Goal: Information Seeking & Learning: Learn about a topic

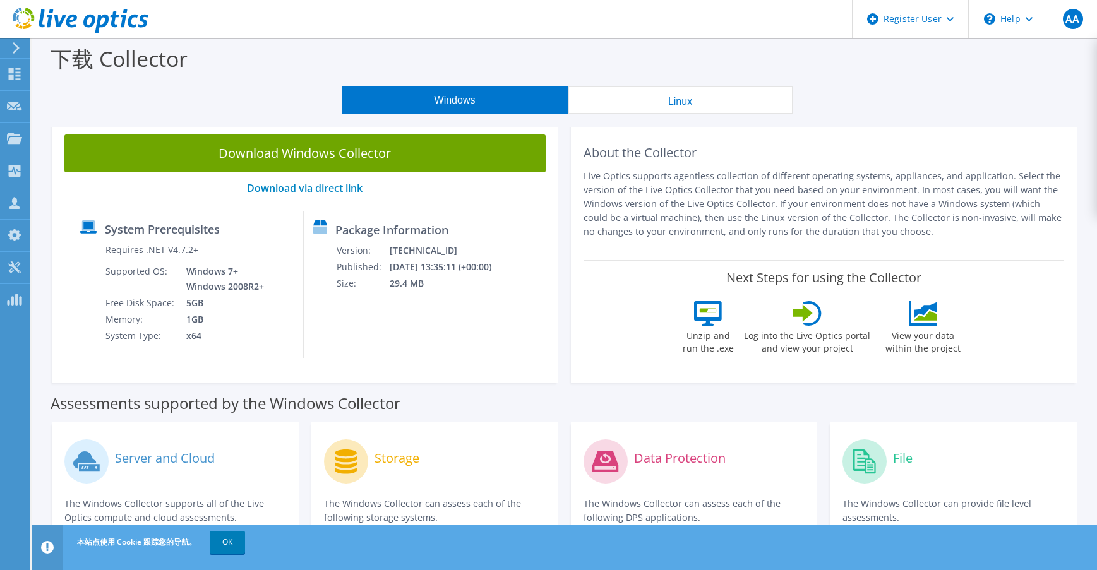
click at [13, 51] on icon at bounding box center [15, 47] width 9 height 11
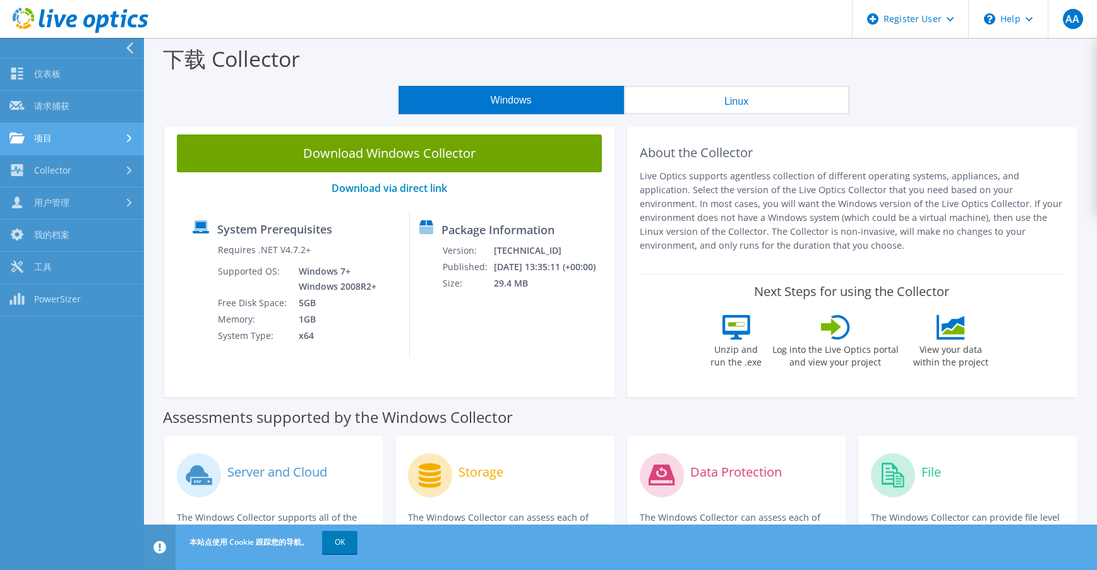
click at [73, 136] on link "项目" at bounding box center [72, 139] width 144 height 32
click at [79, 169] on link "Collector" at bounding box center [72, 171] width 144 height 32
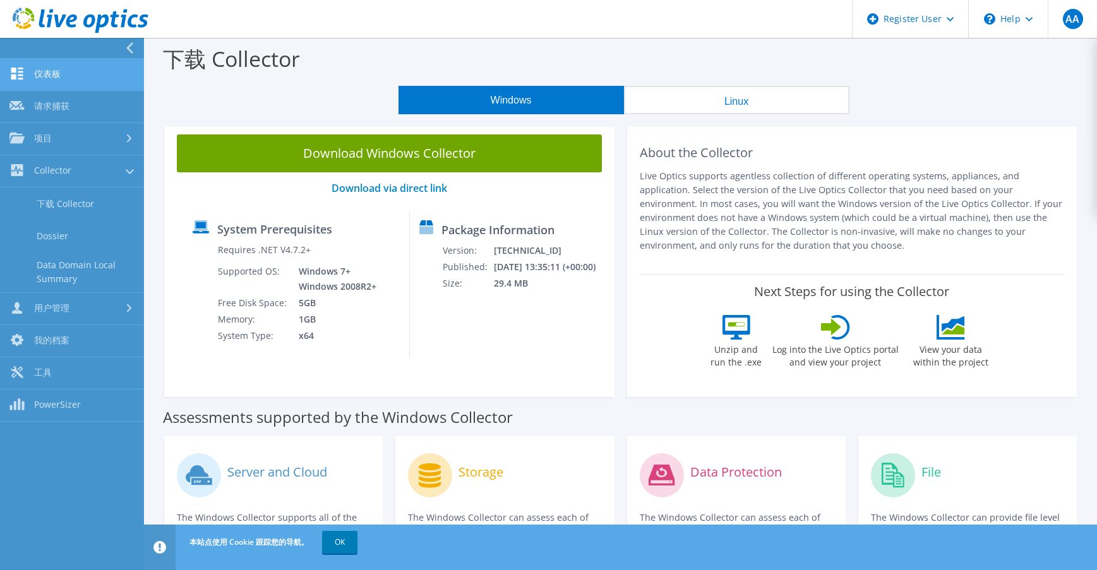
click at [60, 68] on link "仪表板" at bounding box center [72, 75] width 144 height 32
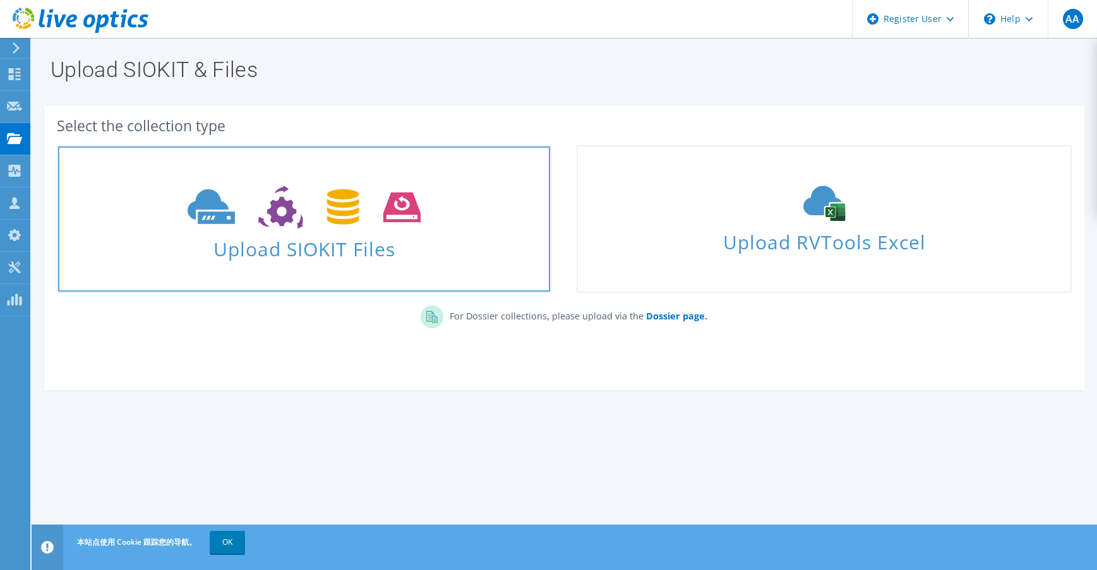
click at [434, 224] on span at bounding box center [304, 205] width 492 height 53
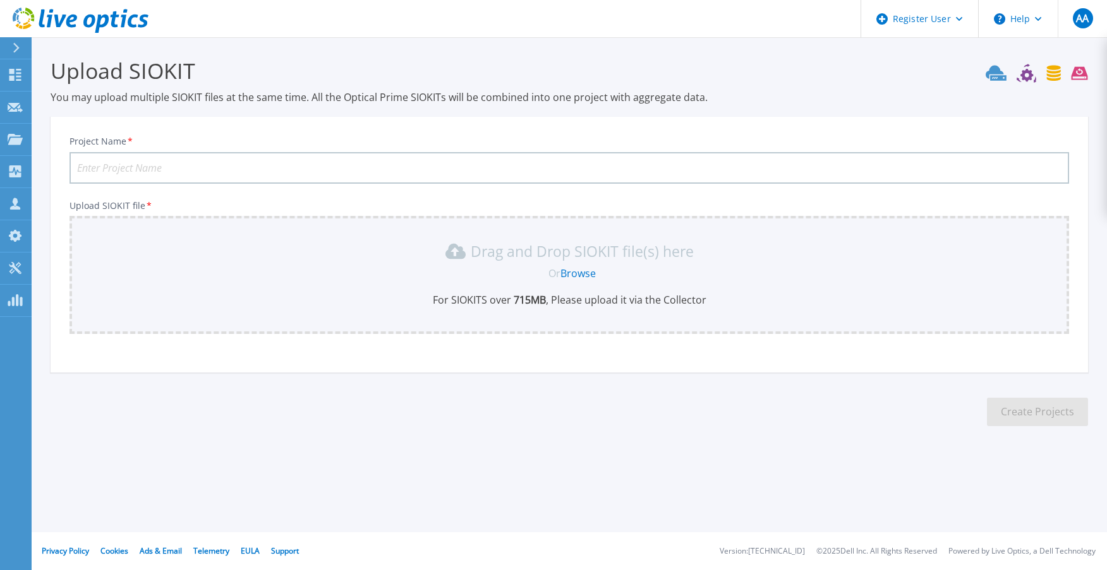
click at [180, 169] on input "Project Name *" at bounding box center [568, 168] width 999 height 32
click at [592, 277] on link "Browse" at bounding box center [577, 274] width 35 height 14
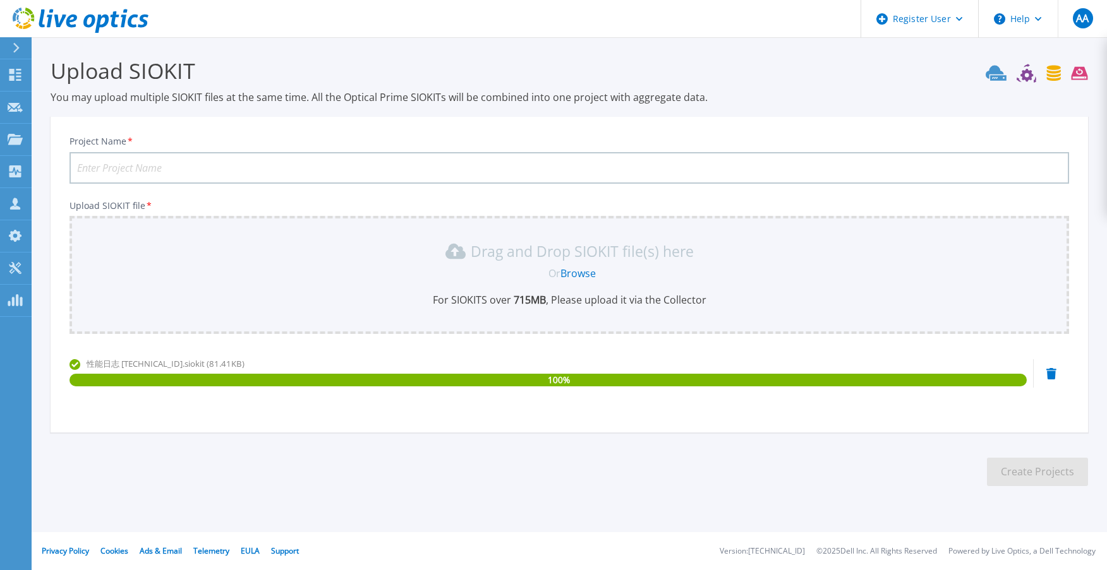
click at [184, 164] on input "Project Name *" at bounding box center [568, 168] width 999 height 32
click at [162, 167] on input "2025" at bounding box center [568, 168] width 999 height 32
type input "20250815"
click at [245, 261] on div "Drag and Drop SIOKIT file(s) here" at bounding box center [569, 251] width 984 height 20
click at [587, 273] on link "Browse" at bounding box center [577, 274] width 35 height 14
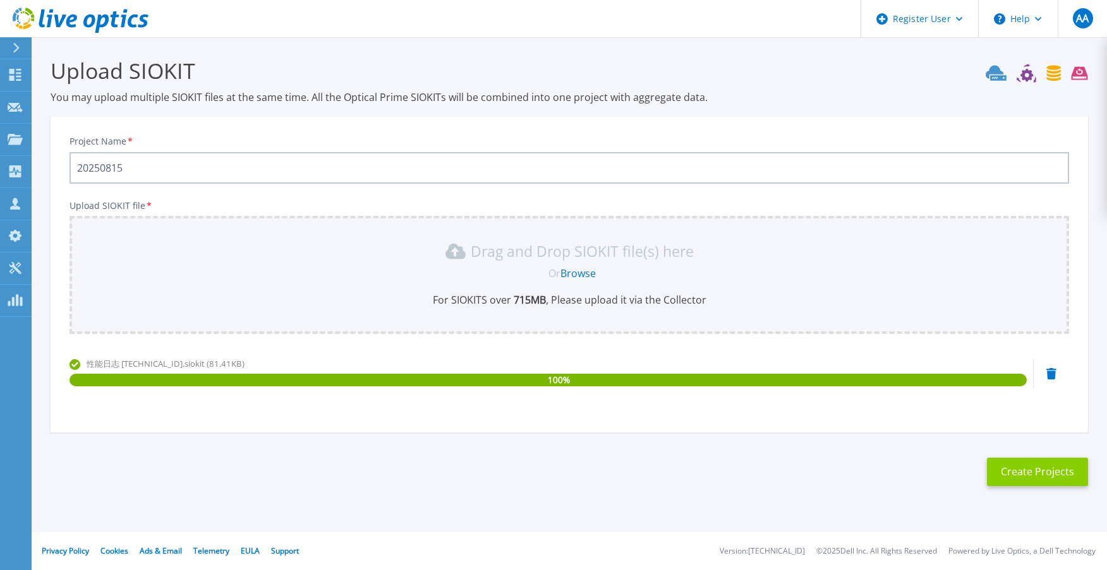
click at [1026, 475] on button "Create Projects" at bounding box center [1037, 472] width 101 height 28
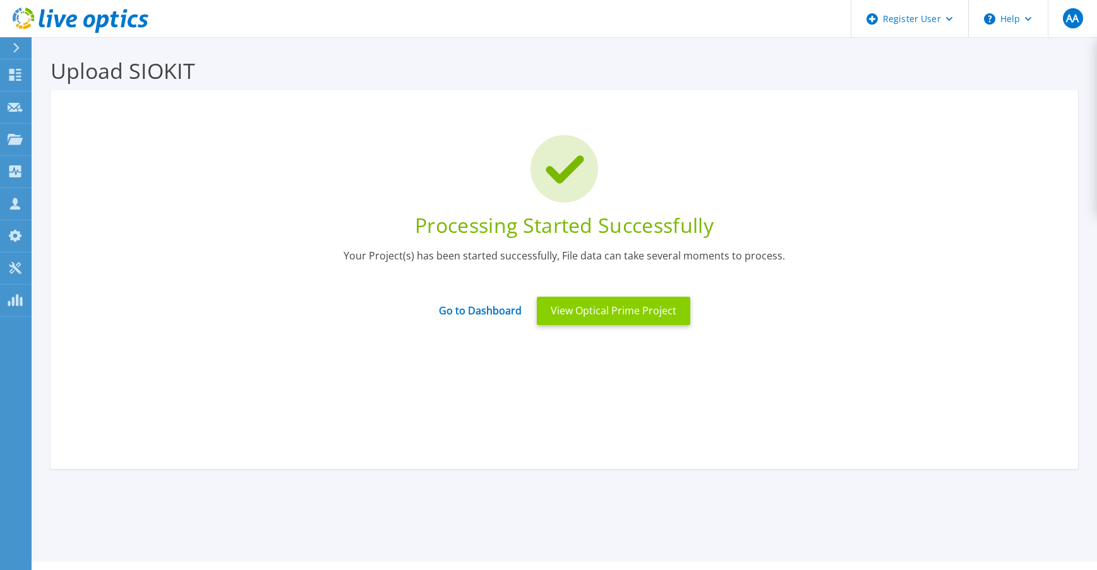
click at [580, 308] on button "View Optical Prime Project" at bounding box center [613, 311] width 153 height 28
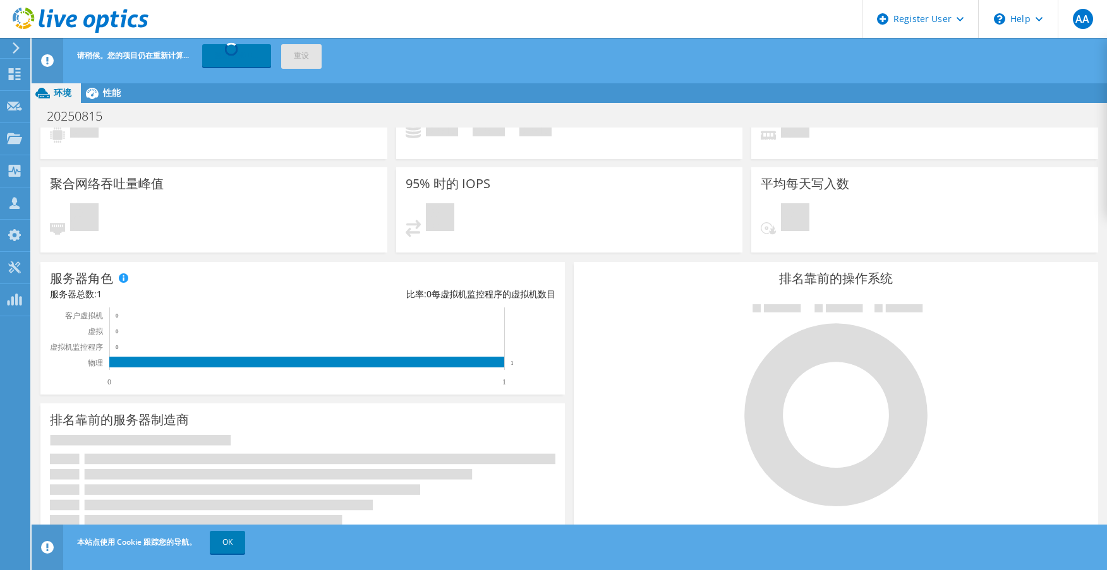
scroll to position [78, 0]
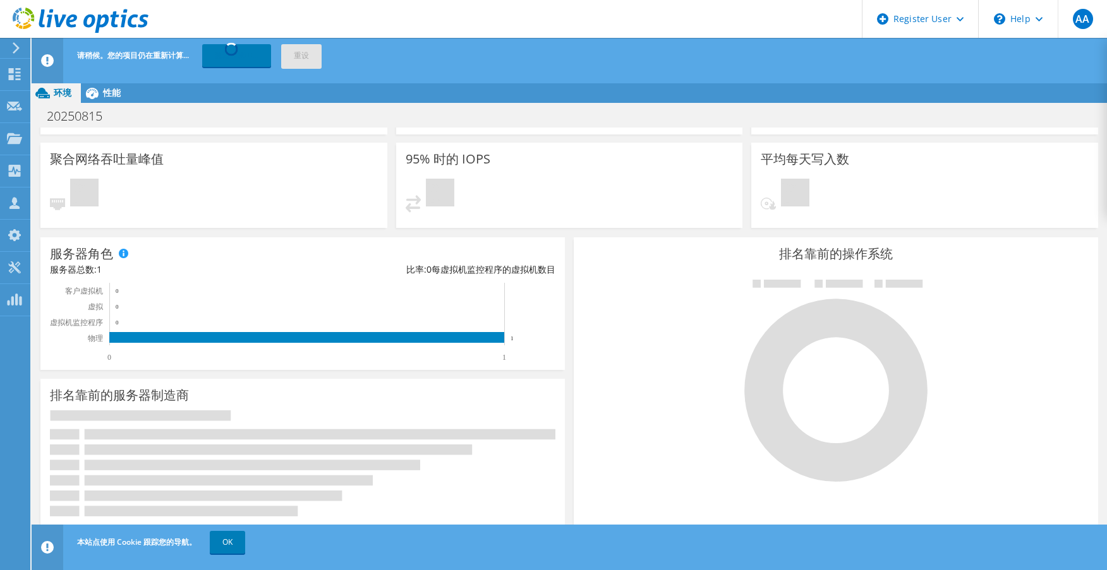
click at [229, 556] on div "本站点使用 Cookie 跟踪您的导航。 OK" at bounding box center [592, 542] width 1037 height 35
click at [229, 546] on link "OK" at bounding box center [227, 542] width 35 height 23
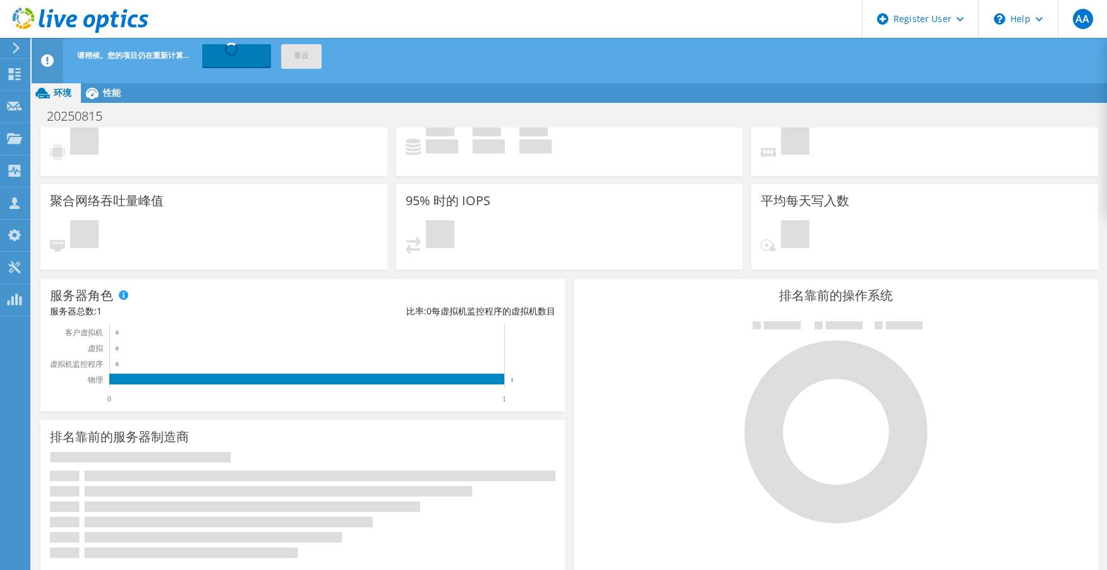
scroll to position [0, 0]
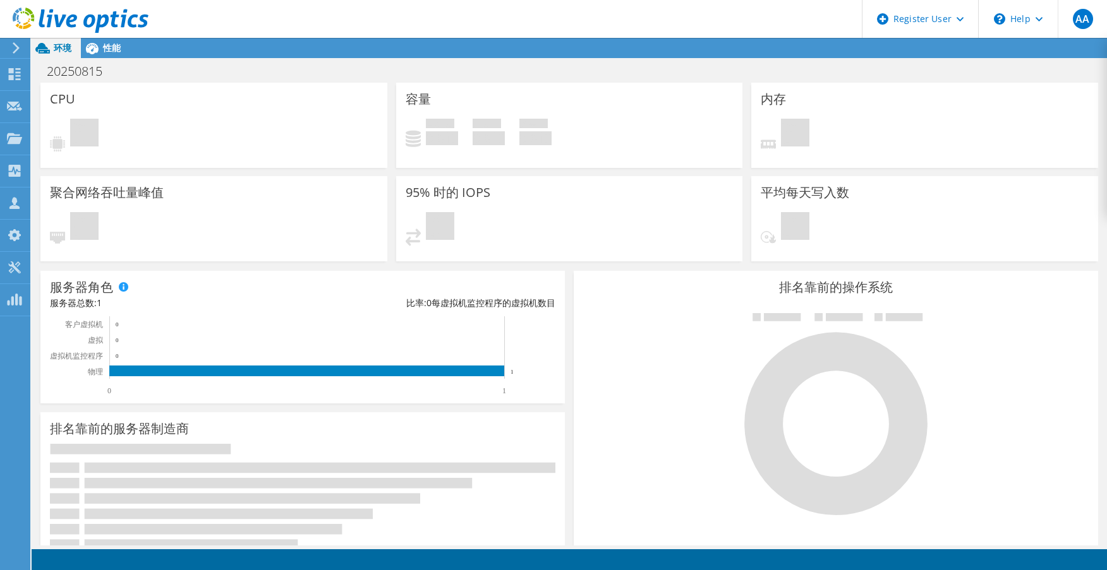
click at [112, 41] on div at bounding box center [74, 21] width 148 height 42
click at [111, 45] on span "性能" at bounding box center [112, 48] width 18 height 12
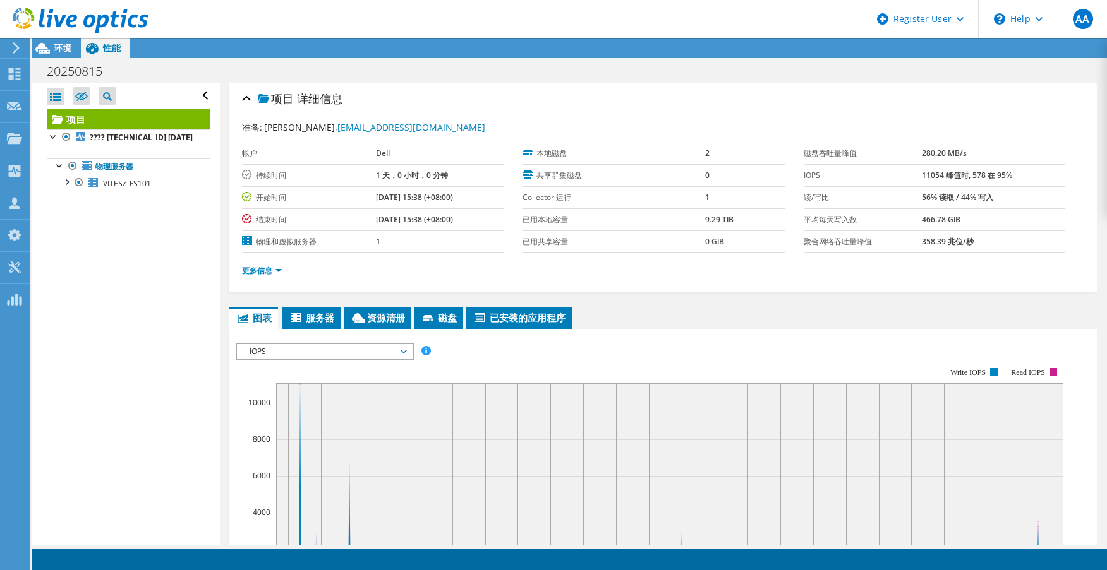
click at [13, 43] on use at bounding box center [16, 47] width 7 height 11
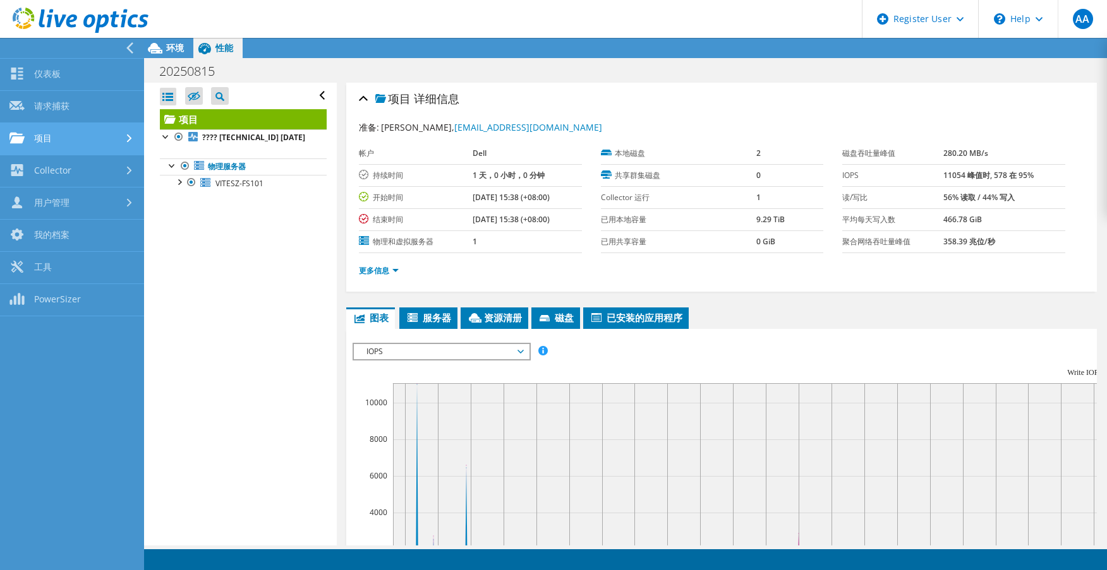
click at [70, 131] on link "项目" at bounding box center [72, 139] width 144 height 32
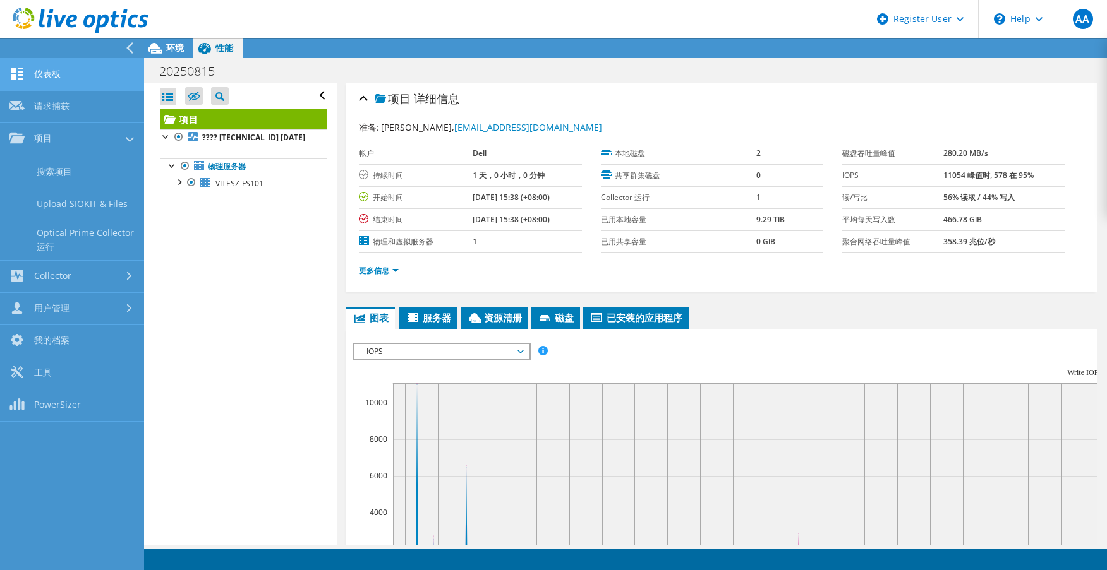
click at [64, 78] on link "仪表板" at bounding box center [72, 75] width 144 height 32
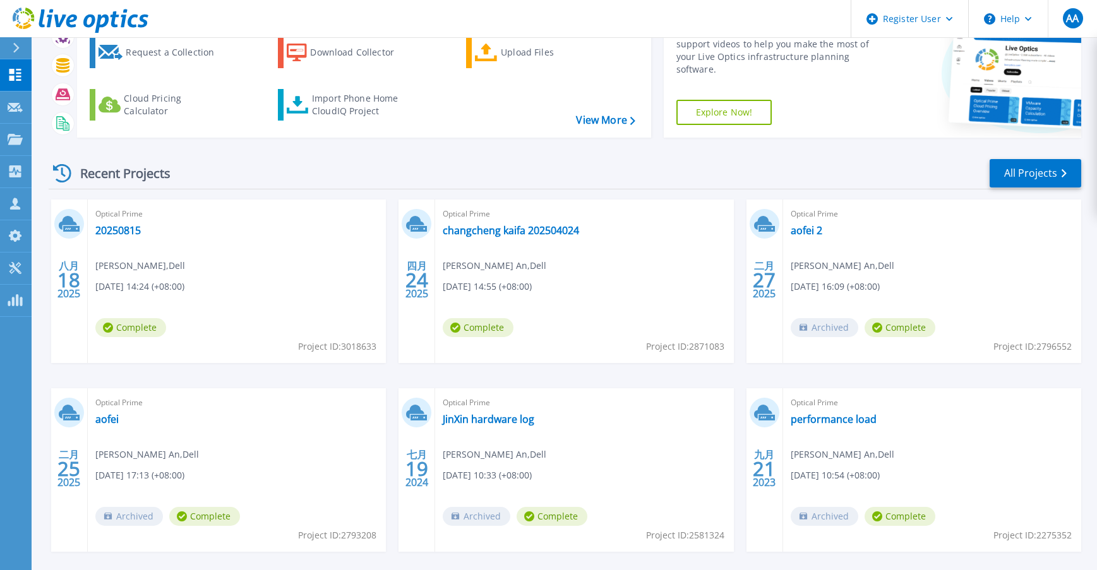
scroll to position [105, 0]
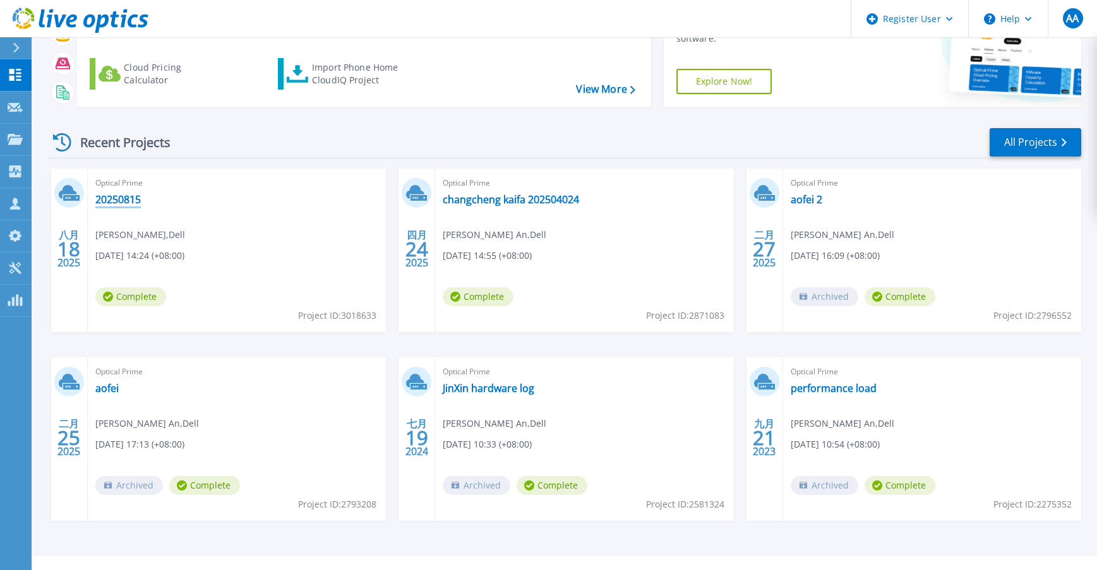
click at [112, 197] on link "20250815" at bounding box center [117, 199] width 45 height 13
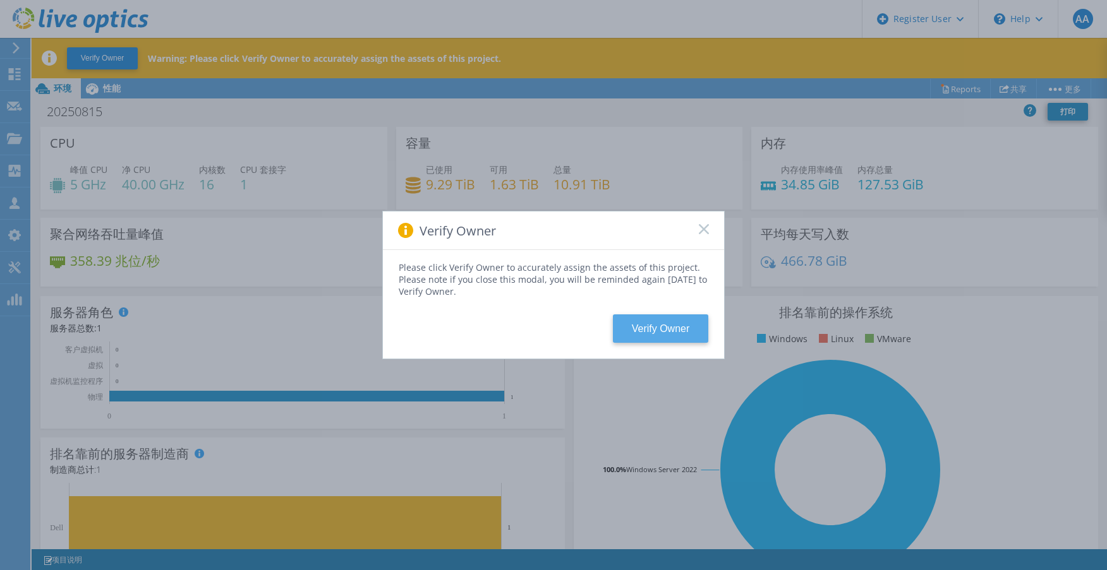
click at [659, 330] on button "Verify Owner" at bounding box center [660, 329] width 95 height 28
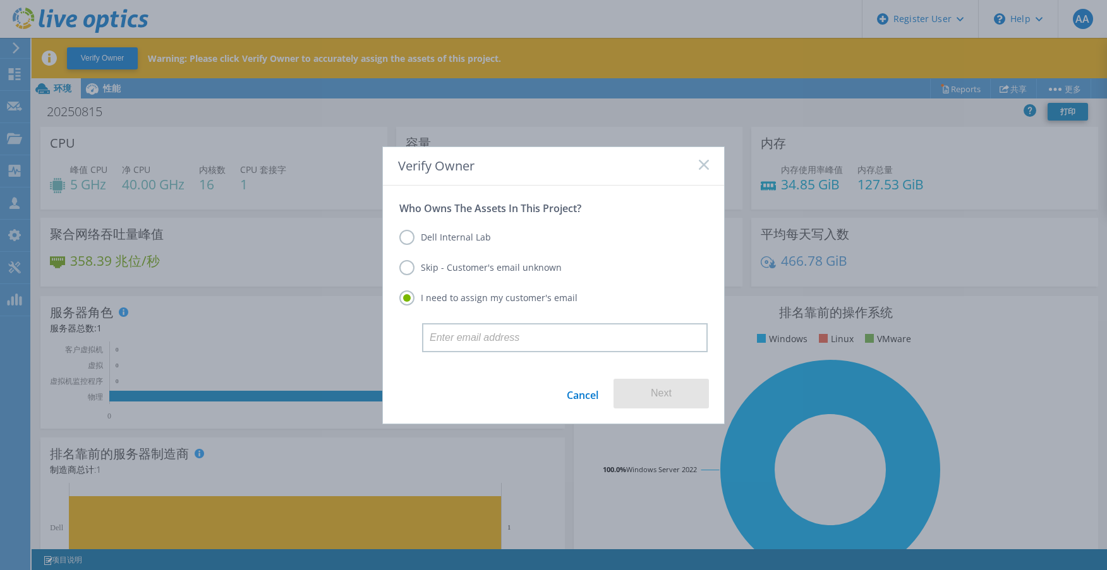
click at [577, 395] on link "Cancel" at bounding box center [583, 394] width 32 height 30
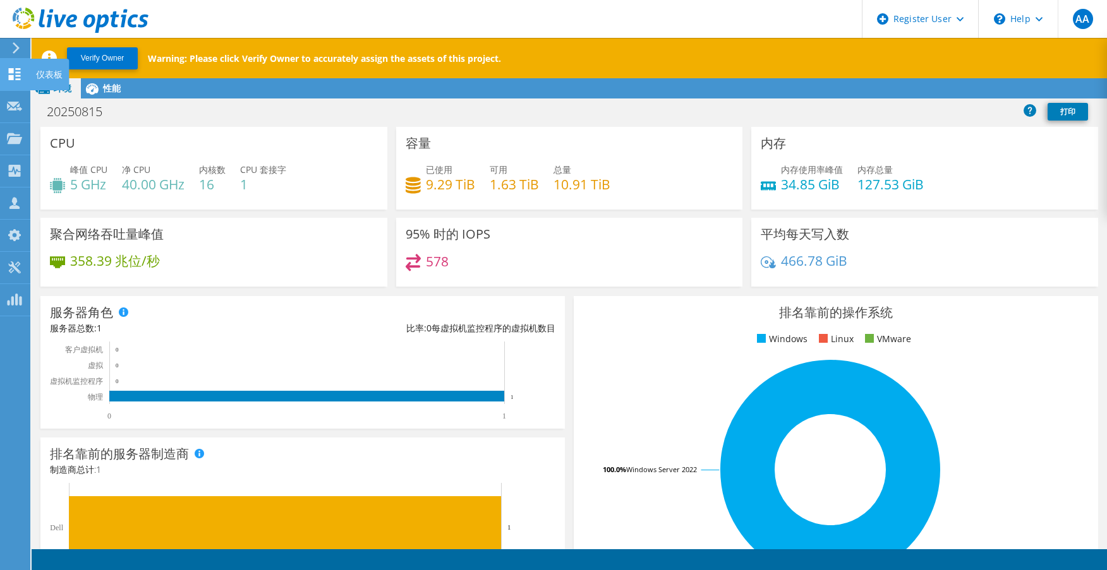
click at [12, 71] on use at bounding box center [15, 74] width 12 height 12
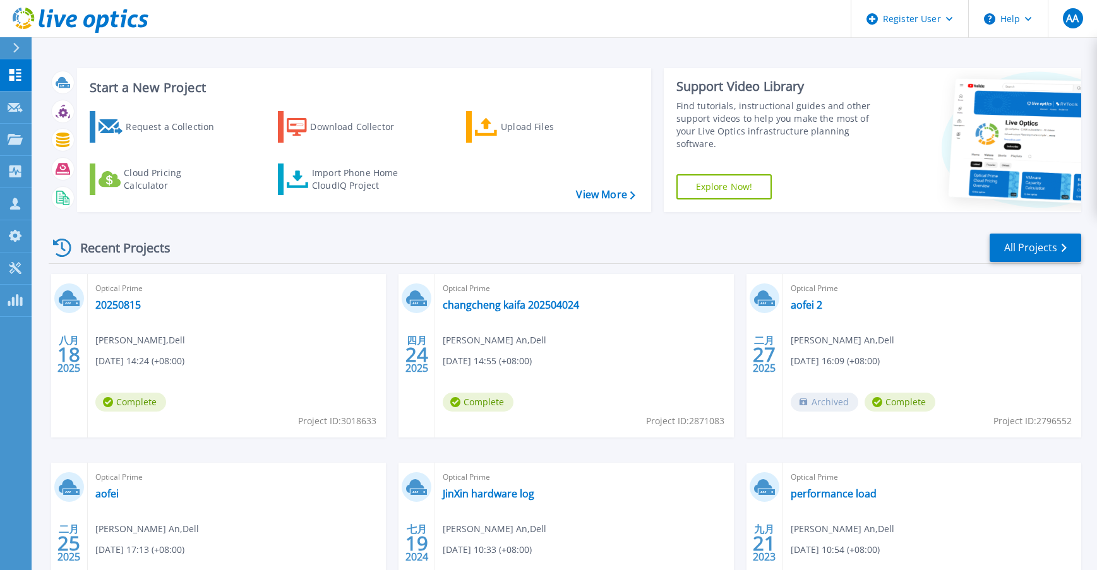
click at [114, 344] on span "[PERSON_NAME] , Dell" at bounding box center [140, 341] width 90 height 14
drag, startPoint x: 97, startPoint y: 344, endPoint x: 130, endPoint y: 346, distance: 32.9
click at [112, 344] on span "Jie Wang , Dell" at bounding box center [140, 341] width 90 height 14
click at [161, 351] on div "Optical Prime 20250815 Jie Wang , Dell 08/18/2025, 14:24 (+08:00) Complete Proj…" at bounding box center [237, 356] width 298 height 164
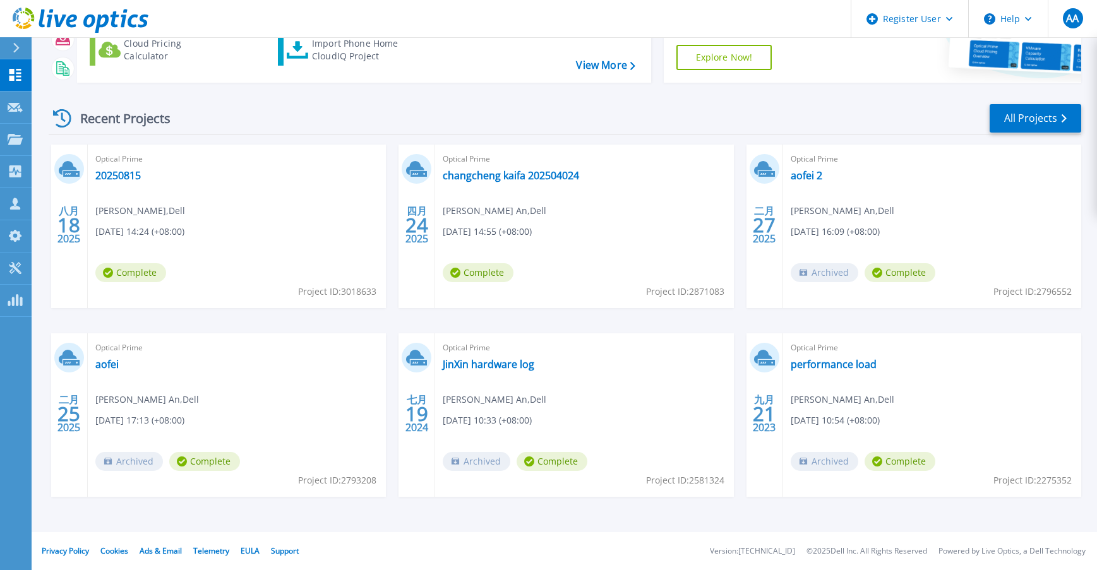
click at [108, 210] on span "Jie Wang , Dell" at bounding box center [140, 211] width 90 height 14
click at [119, 171] on link "20250815" at bounding box center [117, 175] width 45 height 13
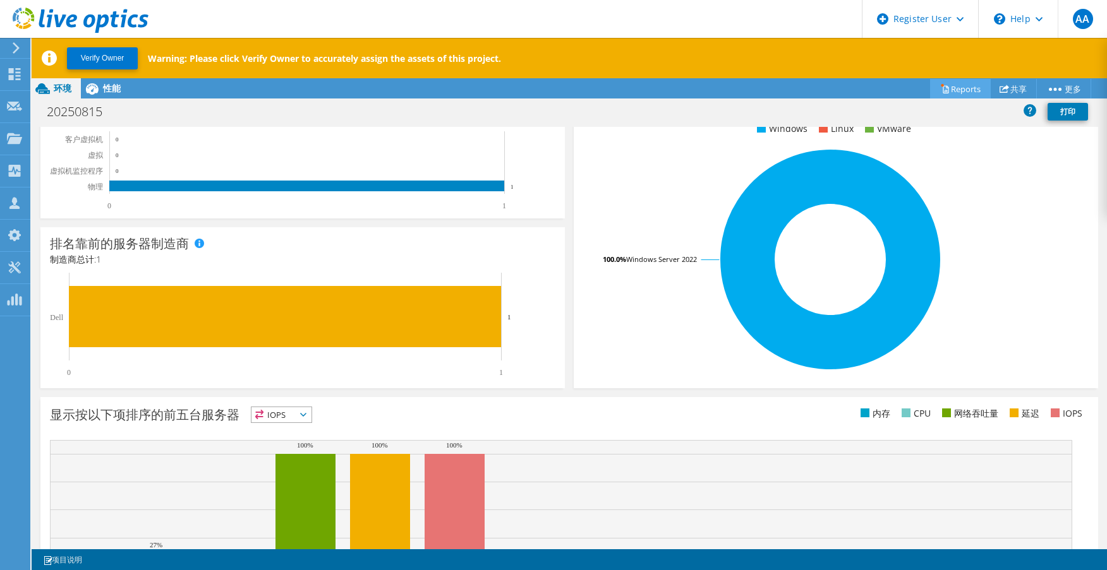
click at [958, 87] on link "Reports" at bounding box center [960, 89] width 61 height 20
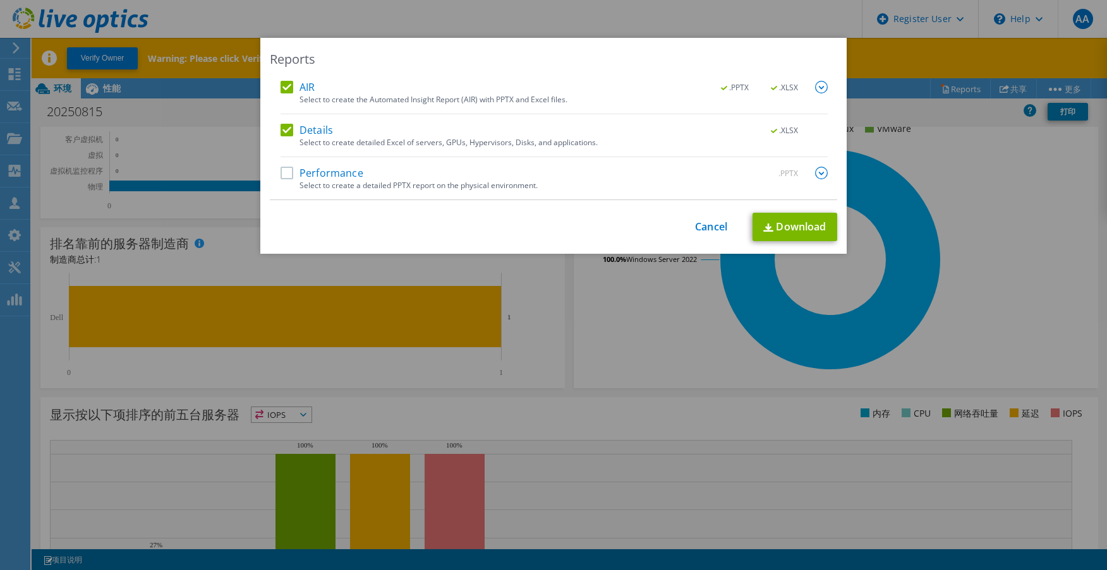
click at [280, 87] on label "AIR" at bounding box center [297, 87] width 34 height 13
click at [0, 0] on input "AIR" at bounding box center [0, 0] width 0 height 0
click at [280, 126] on label "Details" at bounding box center [306, 130] width 52 height 13
click at [0, 0] on input "Details" at bounding box center [0, 0] width 0 height 0
click at [284, 165] on div "AIR .PPTX .XLSX Select to create the Automated Insight Report (AIR) with PPTX a…" at bounding box center [553, 140] width 547 height 119
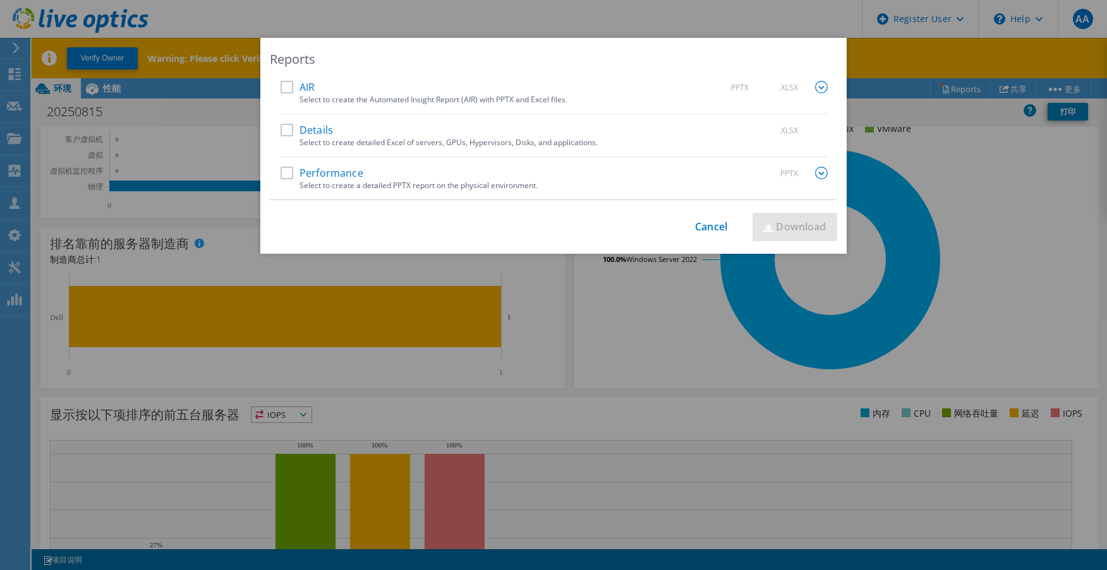
click at [280, 174] on label "Performance" at bounding box center [321, 173] width 83 height 13
click at [0, 0] on input "Performance" at bounding box center [0, 0] width 0 height 0
click at [821, 174] on img at bounding box center [821, 173] width 13 height 13
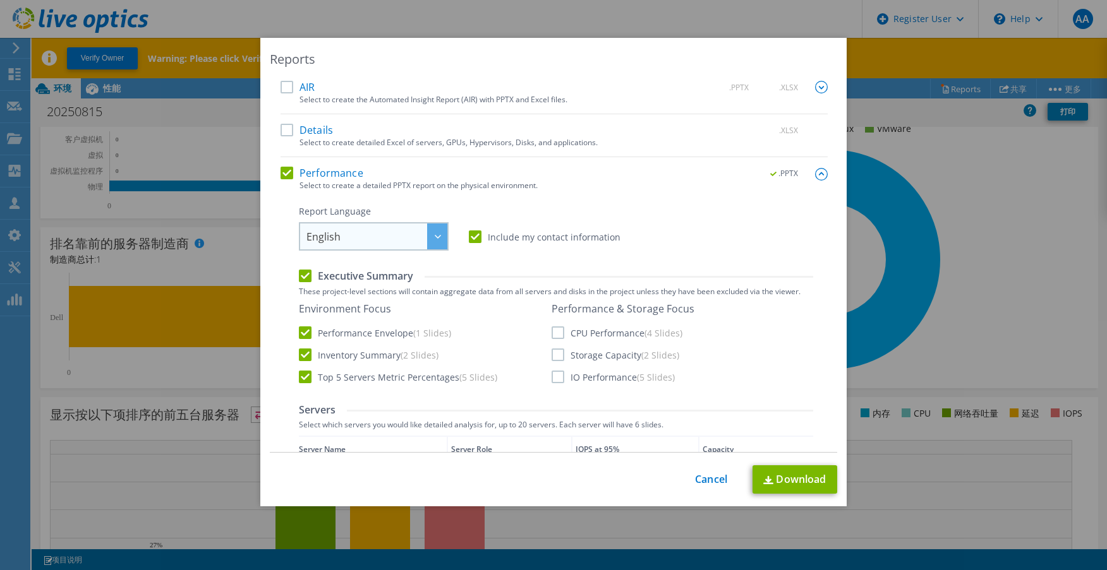
click at [414, 232] on span "English" at bounding box center [376, 237] width 141 height 26
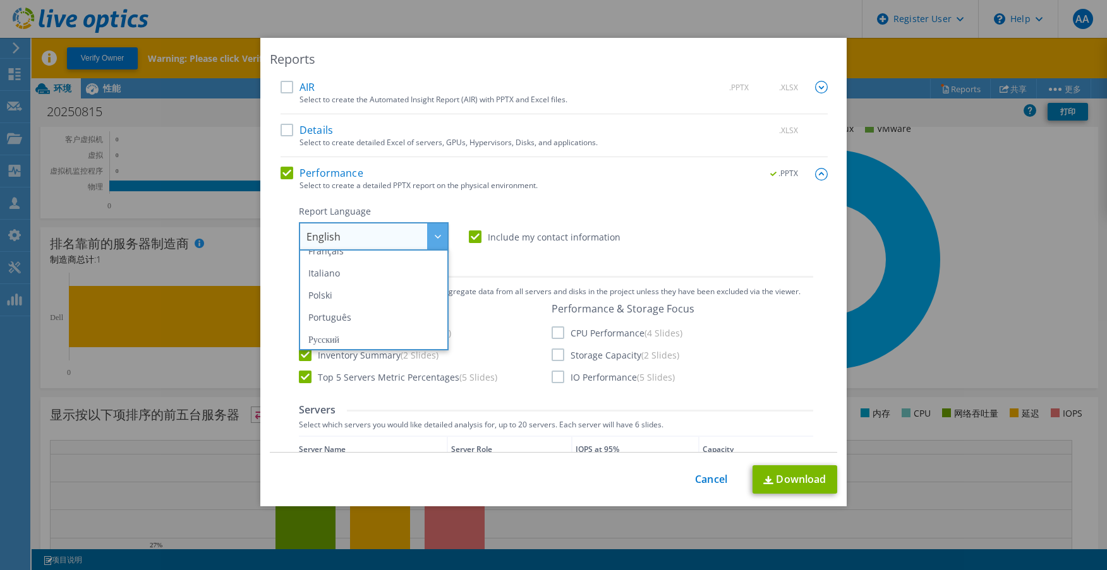
scroll to position [148, 0]
click at [349, 314] on li "中文" at bounding box center [373, 314] width 143 height 22
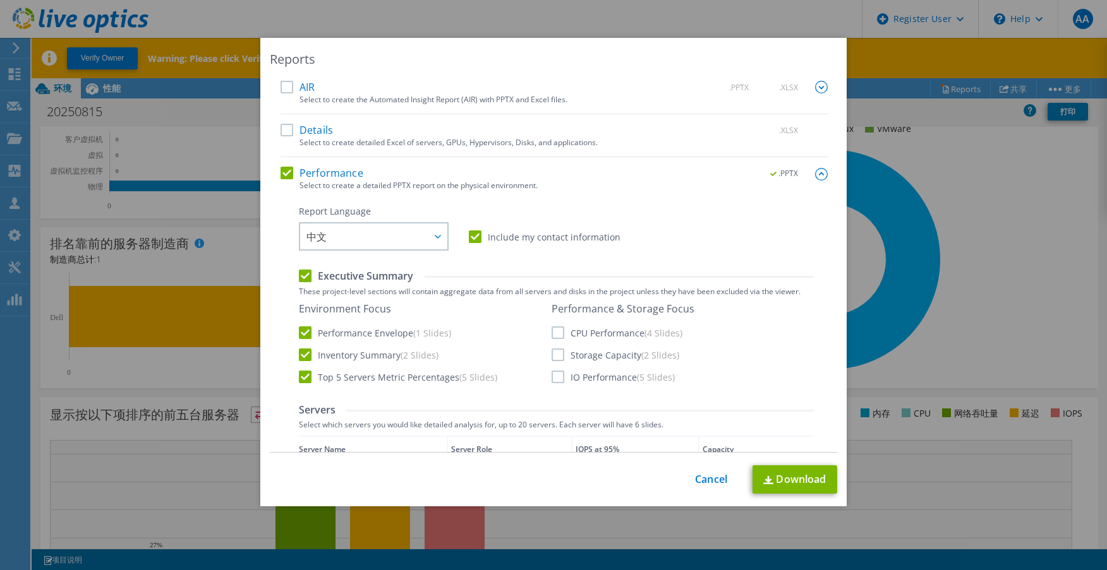
click at [699, 239] on div "Report Language English Deutsch Español Français Italiano Polski Português Русс…" at bounding box center [556, 227] width 514 height 45
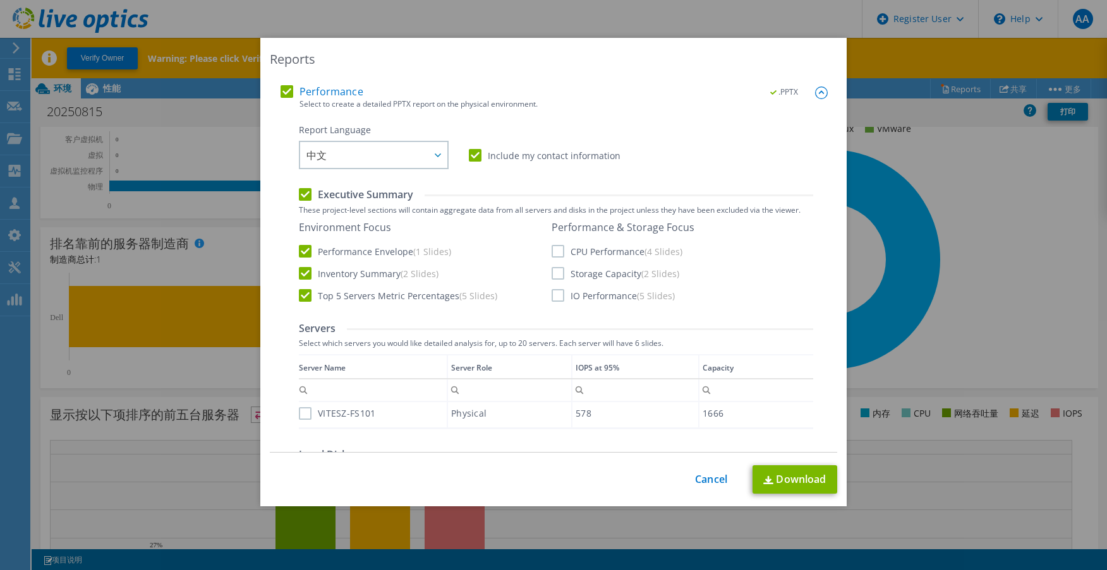
scroll to position [105, 0]
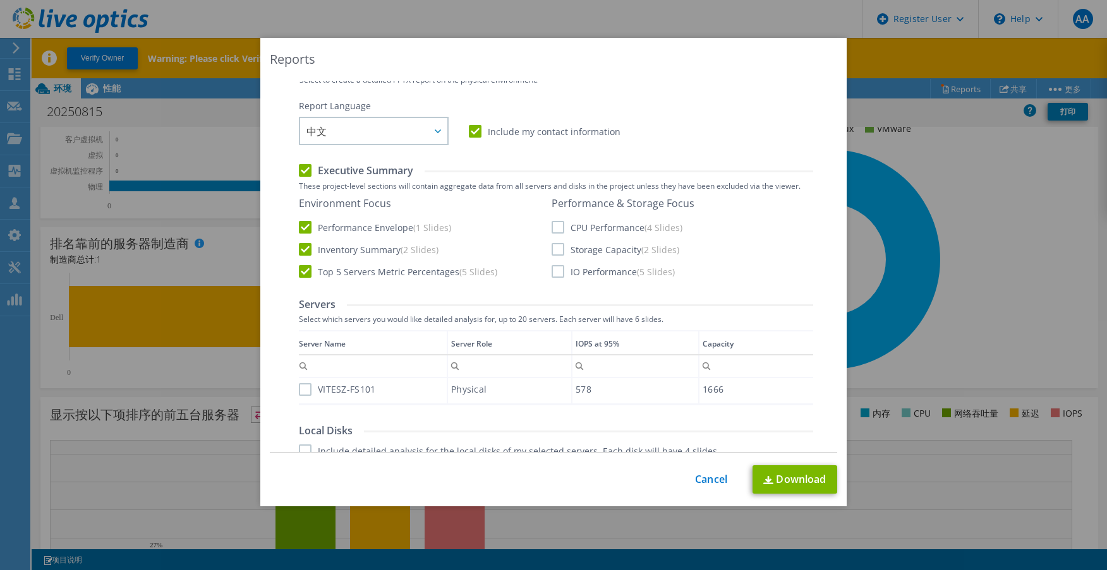
click at [555, 225] on label "CPU Performance (4 Slides)" at bounding box center [616, 227] width 131 height 13
click at [0, 0] on input "CPU Performance (4 Slides)" at bounding box center [0, 0] width 0 height 0
click at [552, 243] on label "Storage Capacity (2 Slides)" at bounding box center [615, 249] width 128 height 13
click at [0, 0] on input "Storage Capacity (2 Slides)" at bounding box center [0, 0] width 0 height 0
click at [556, 248] on label "Storage Capacity (2 Slides)" at bounding box center [615, 249] width 128 height 13
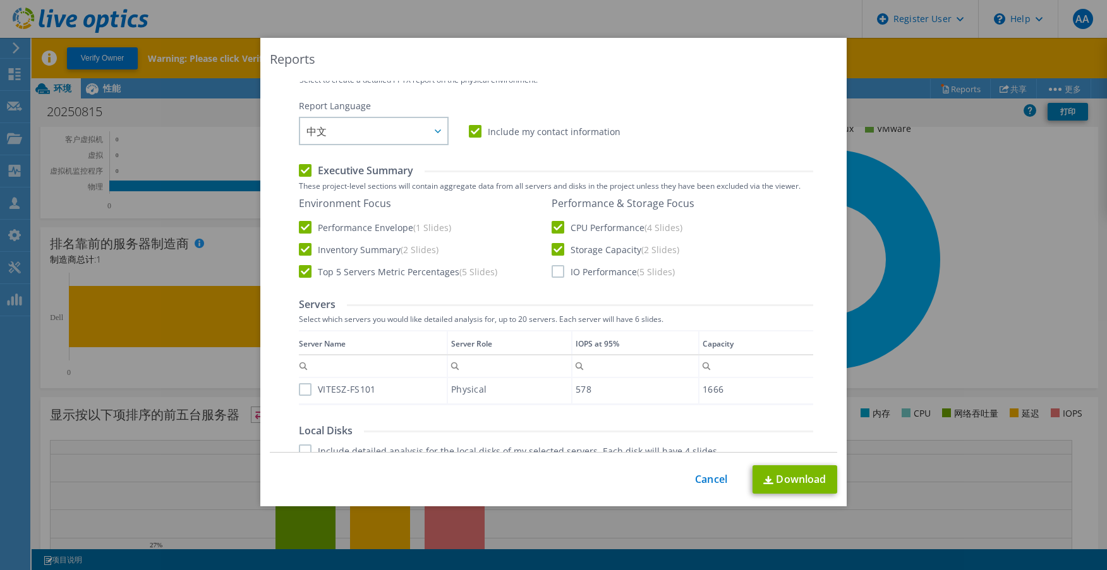
click at [0, 0] on input "Storage Capacity (2 Slides)" at bounding box center [0, 0] width 0 height 0
click at [552, 246] on label "Storage Capacity (2 Slides)" at bounding box center [615, 249] width 128 height 13
click at [0, 0] on input "Storage Capacity (2 Slides)" at bounding box center [0, 0] width 0 height 0
click at [552, 272] on label "IO Performance (5 Slides)" at bounding box center [612, 271] width 123 height 13
click at [0, 0] on input "IO Performance (5 Slides)" at bounding box center [0, 0] width 0 height 0
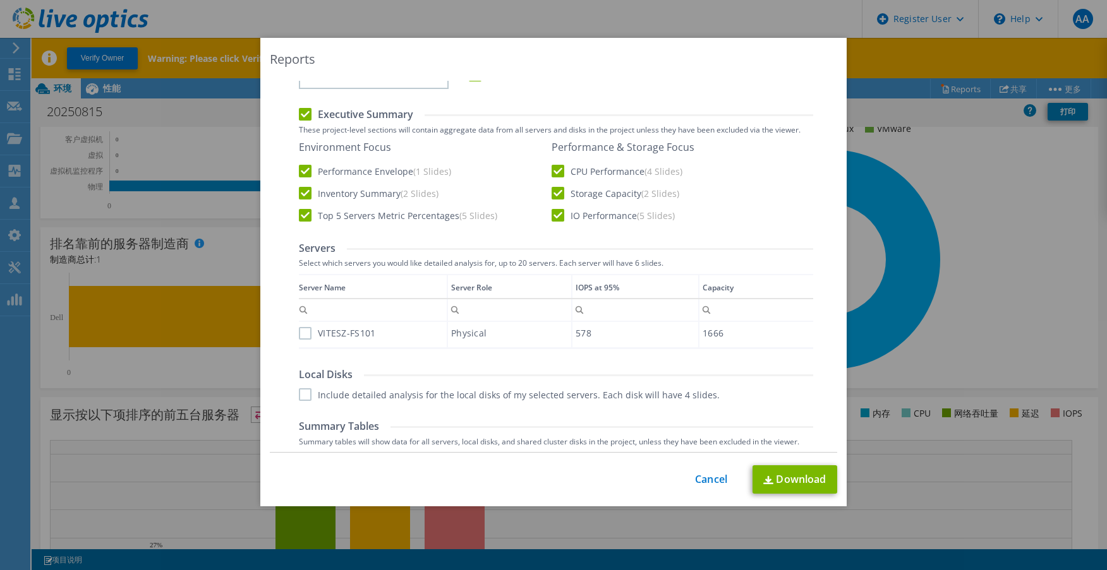
scroll to position [229, 0]
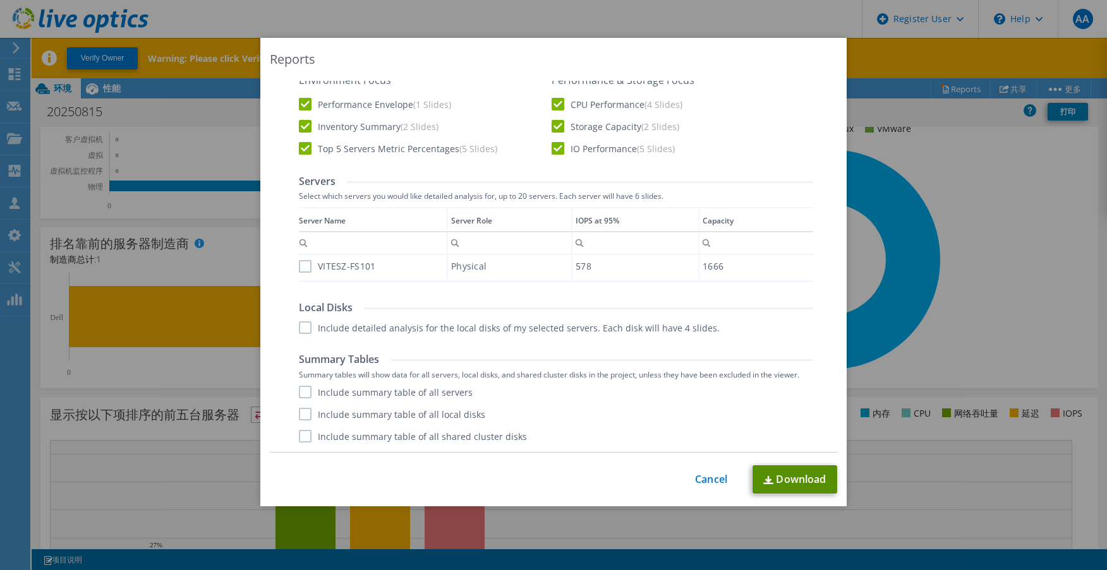
click at [795, 474] on link "Download" at bounding box center [794, 480] width 85 height 28
click at [301, 267] on label "VITESZ-FS101" at bounding box center [337, 266] width 76 height 13
click at [0, 0] on input "VITESZ-FS101" at bounding box center [0, 0] width 0 height 0
click at [299, 316] on div "Local Disks Include detailed analysis for the local disks of my selected server…" at bounding box center [556, 317] width 514 height 33
click at [300, 328] on label "Include detailed analysis for the local disks of my selected servers. Each disk…" at bounding box center [509, 327] width 421 height 13
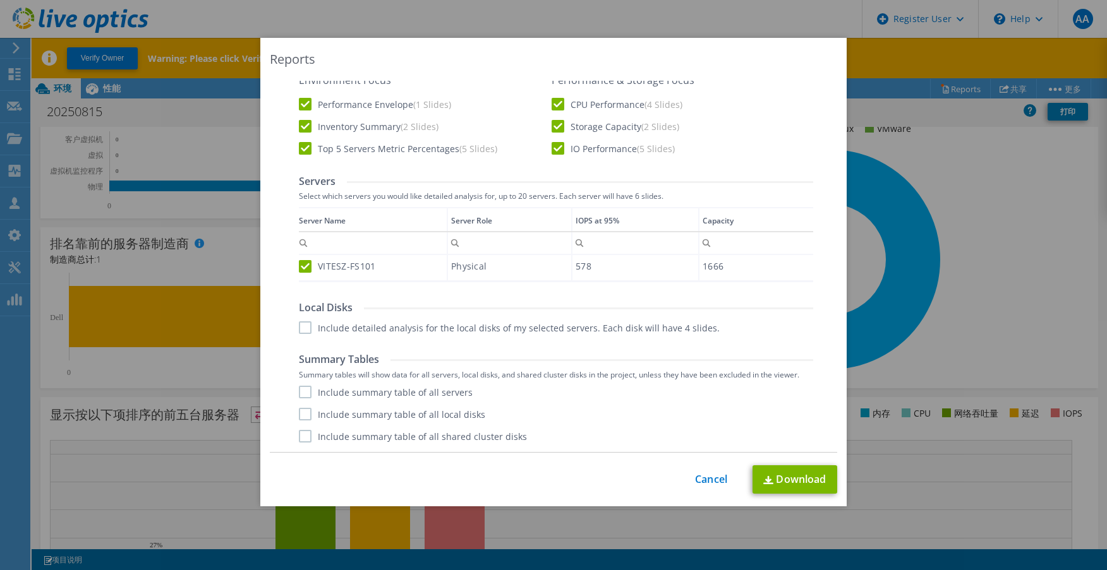
click at [0, 0] on input "Include detailed analysis for the local disks of my selected servers. Each disk…" at bounding box center [0, 0] width 0 height 0
click at [904, 263] on div "Reports AIR .PPTX .XLSX Select to create the Automated Insight Report (AIR) wit…" at bounding box center [553, 285] width 1107 height 495
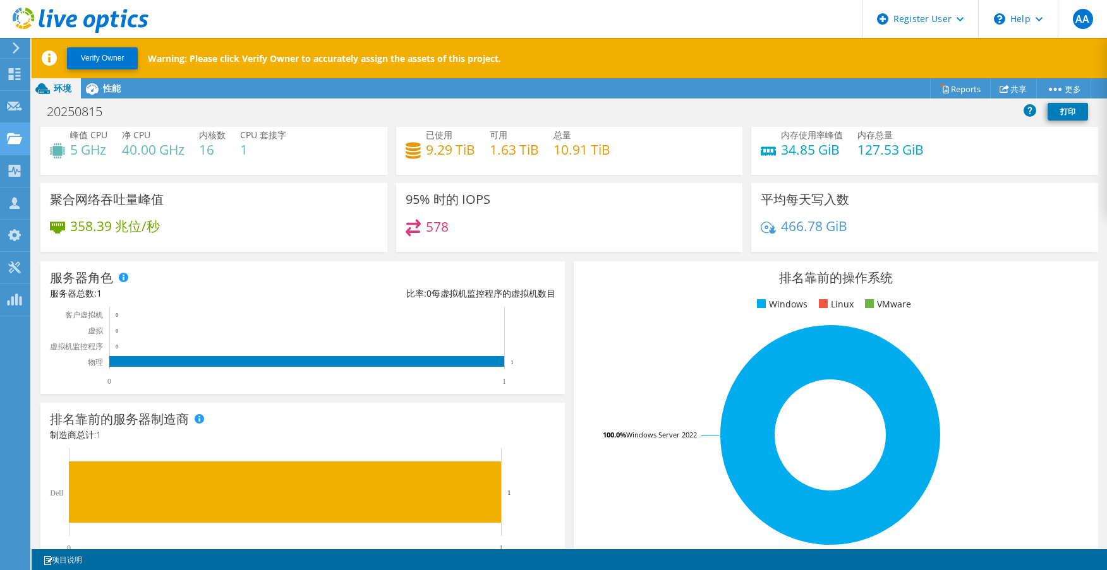
scroll to position [0, 0]
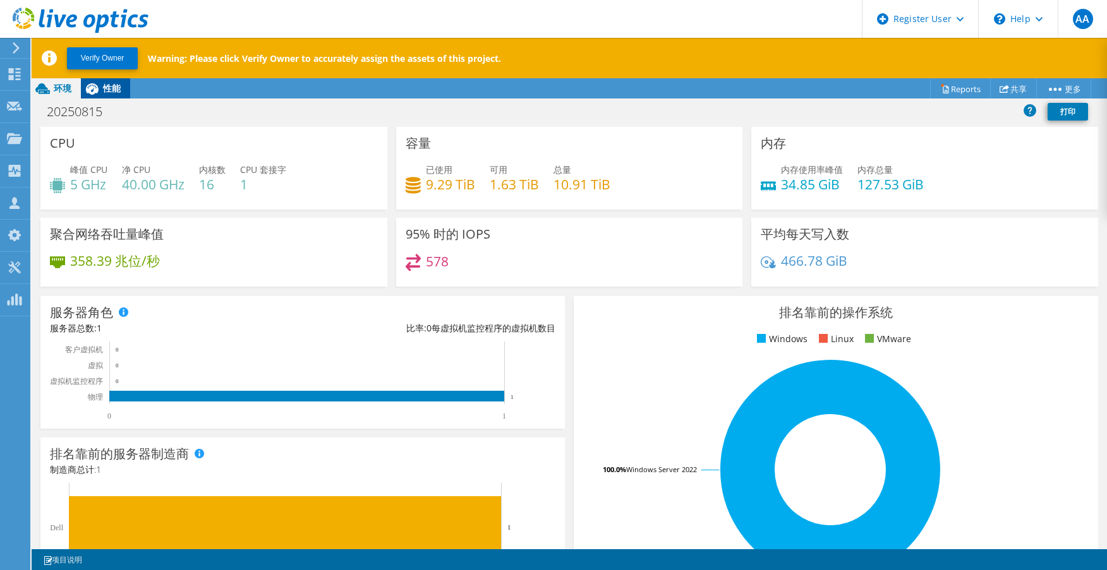
click at [117, 85] on span "性能" at bounding box center [112, 88] width 18 height 12
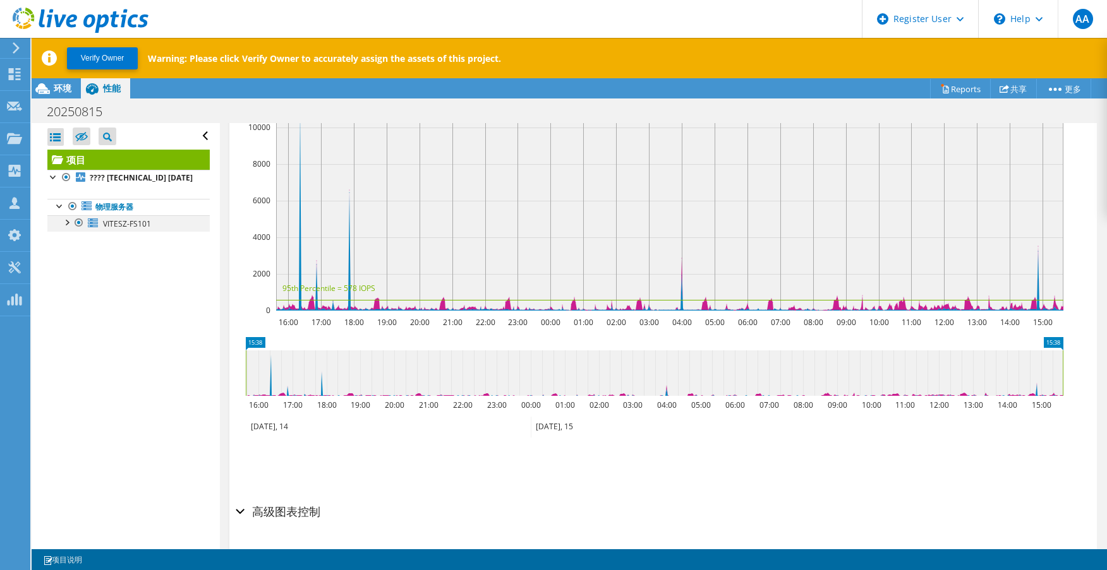
click at [72, 228] on div at bounding box center [66, 221] width 13 height 13
click at [119, 248] on link "0 C:" at bounding box center [128, 240] width 162 height 16
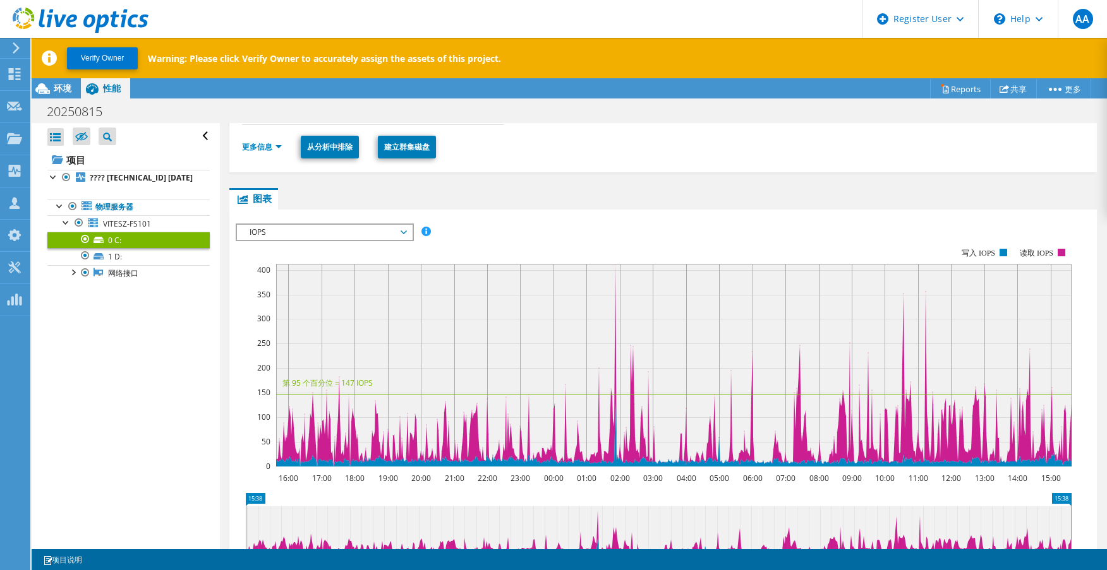
scroll to position [210, 0]
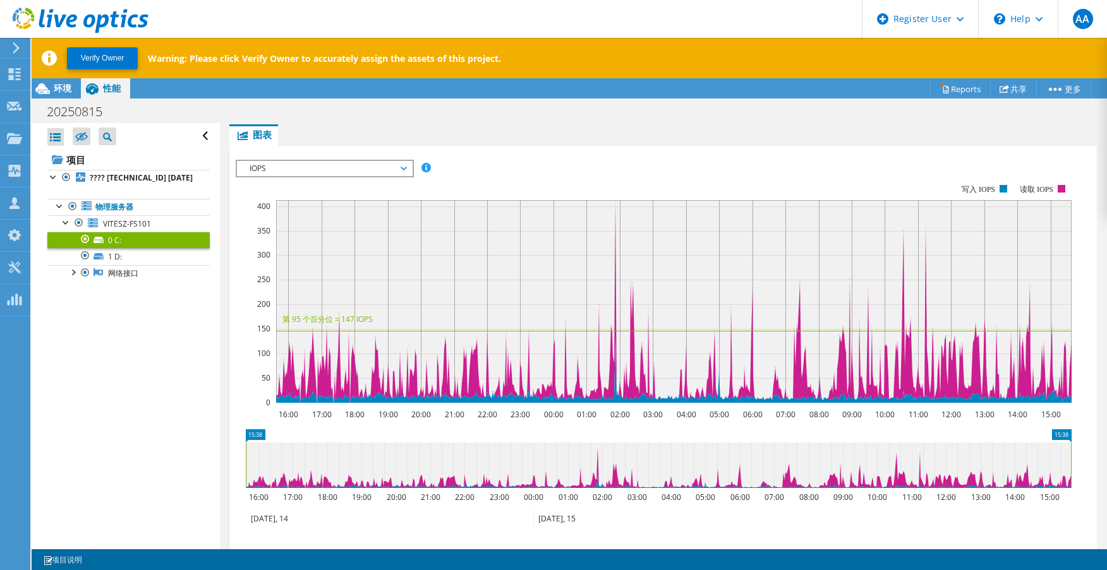
click at [357, 164] on span "IOPS" at bounding box center [324, 168] width 162 height 15
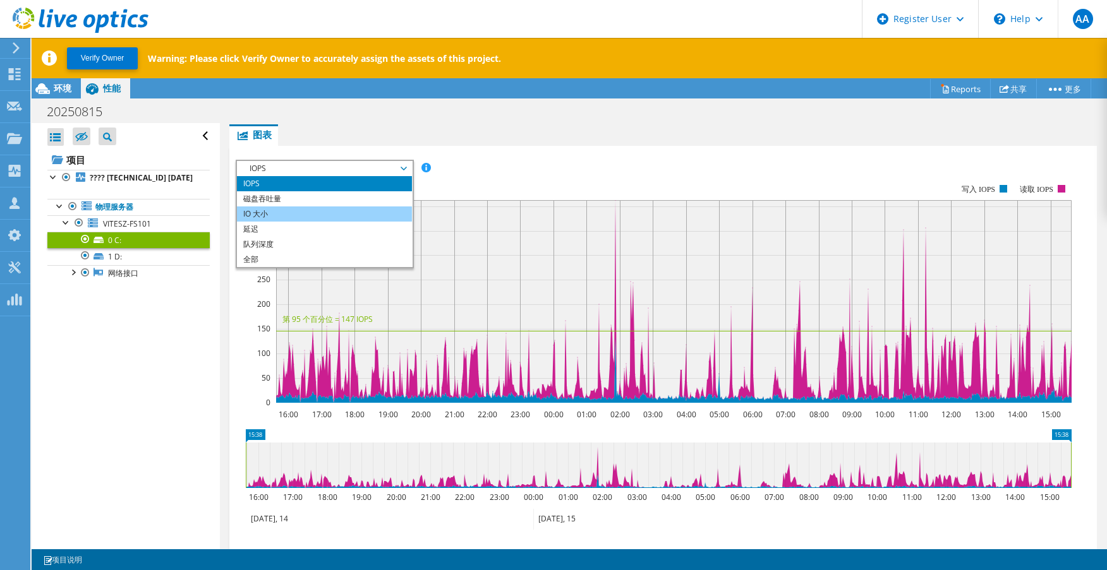
click at [297, 212] on li "IO 大小" at bounding box center [324, 214] width 175 height 15
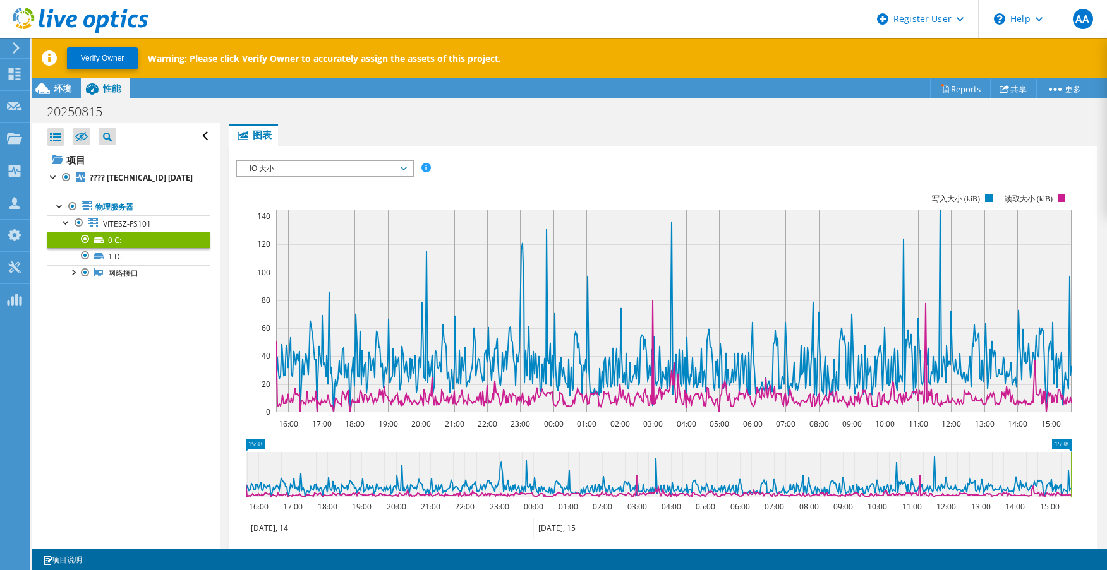
click at [311, 162] on span "IO 大小" at bounding box center [324, 168] width 162 height 15
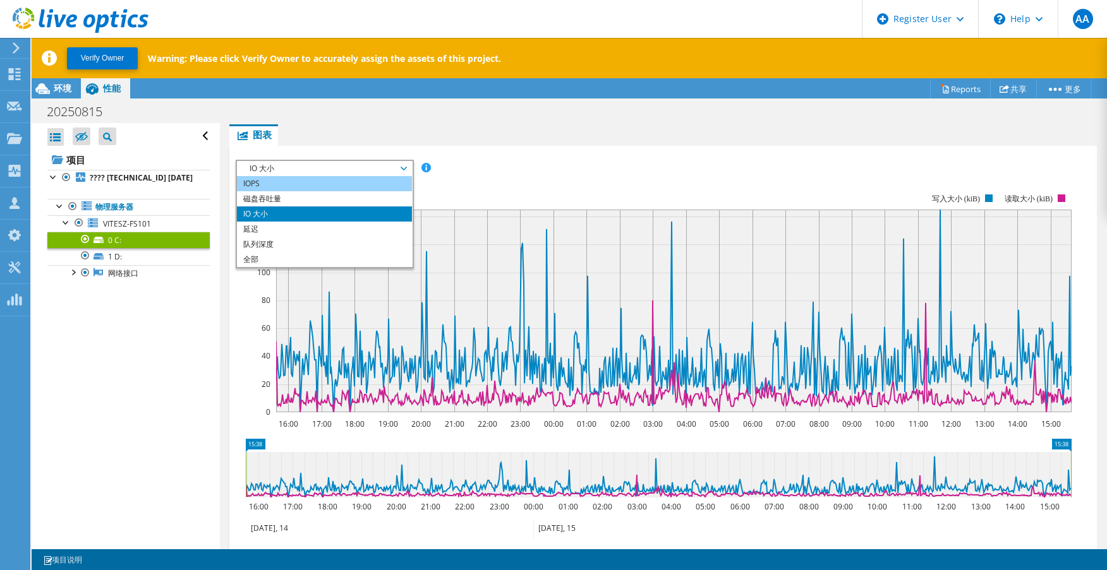
click at [280, 187] on li "IOPS" at bounding box center [324, 183] width 175 height 15
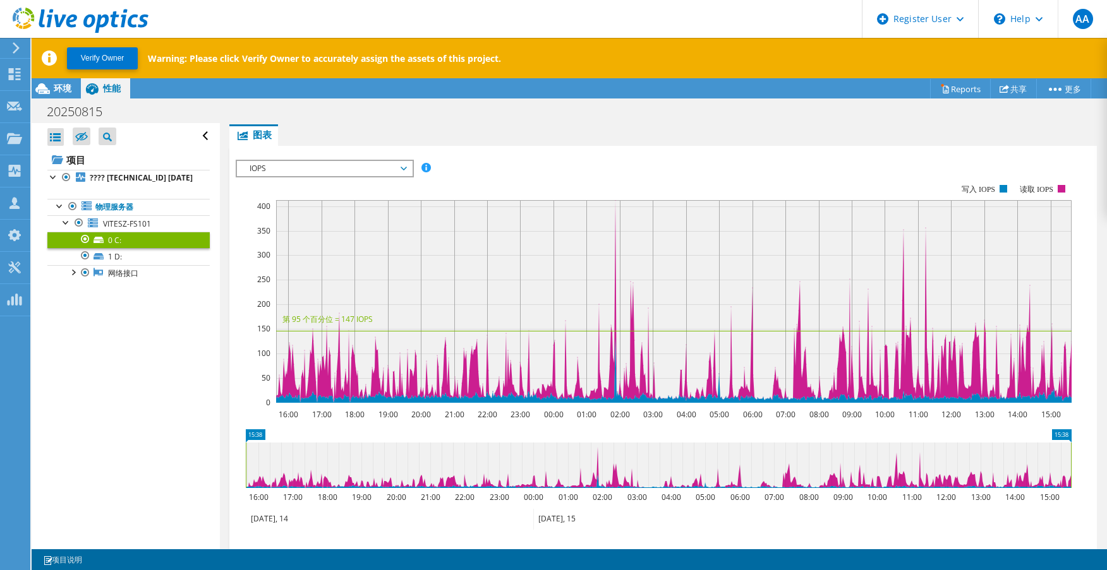
click at [296, 167] on span "IOPS" at bounding box center [324, 168] width 162 height 15
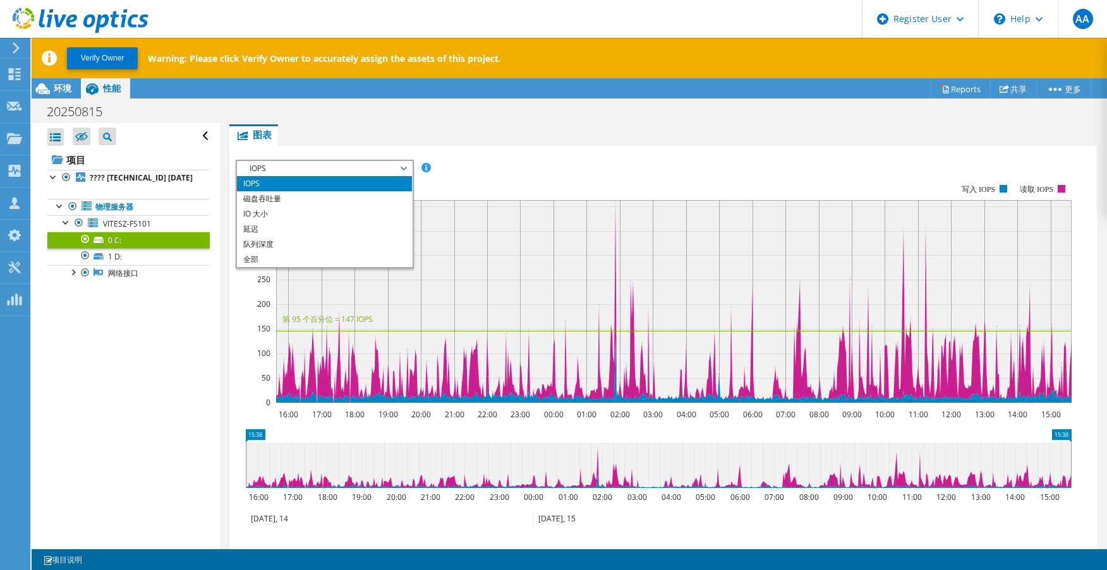
click at [296, 167] on span "IOPS" at bounding box center [324, 168] width 162 height 15
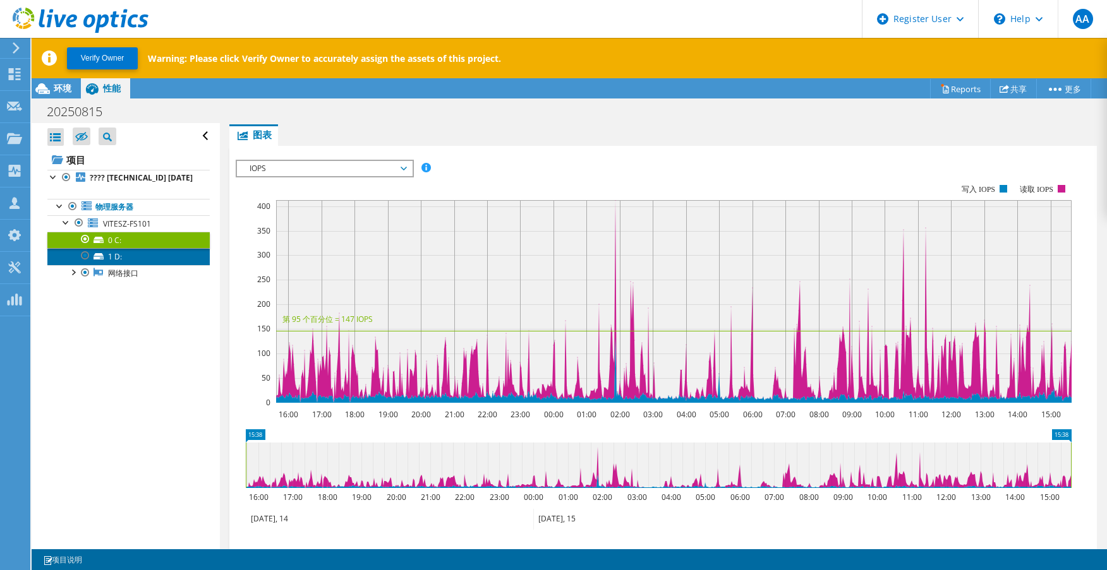
click at [116, 265] on link "1 D:" at bounding box center [128, 256] width 162 height 16
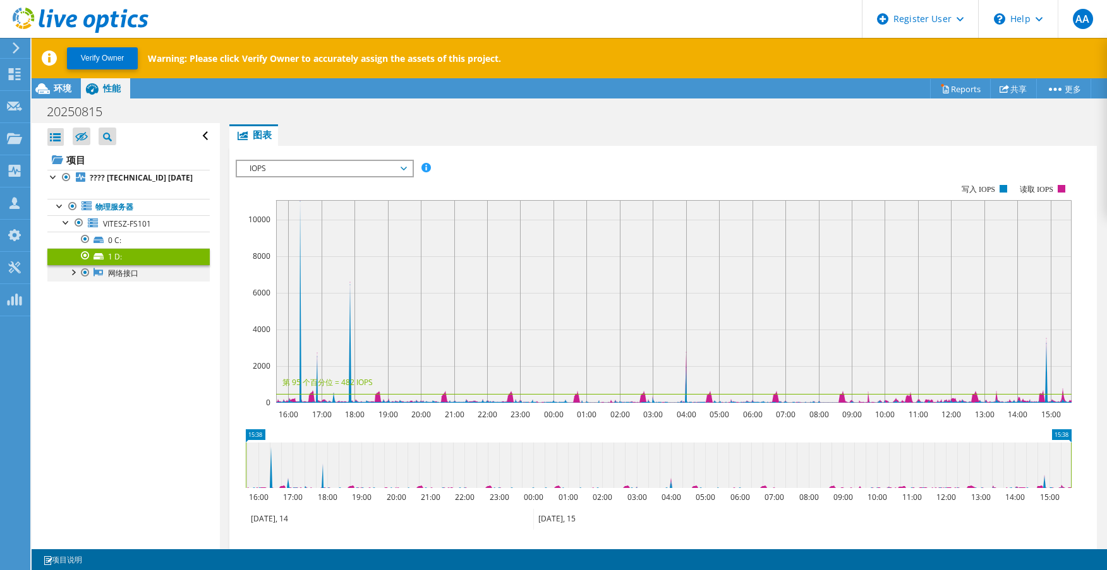
click at [75, 278] on div at bounding box center [72, 271] width 13 height 13
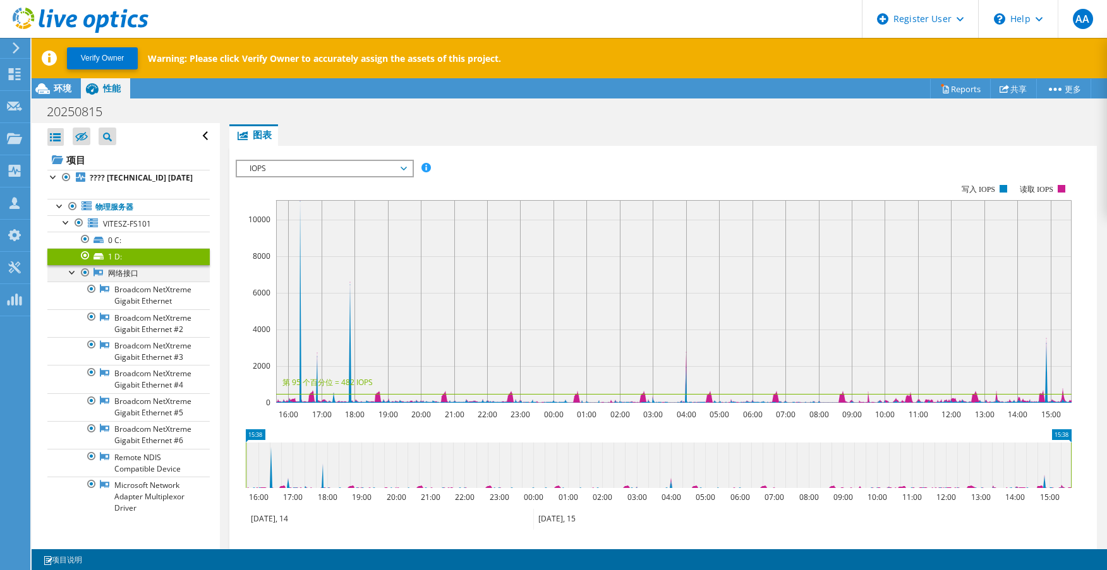
click at [76, 278] on div at bounding box center [72, 271] width 13 height 13
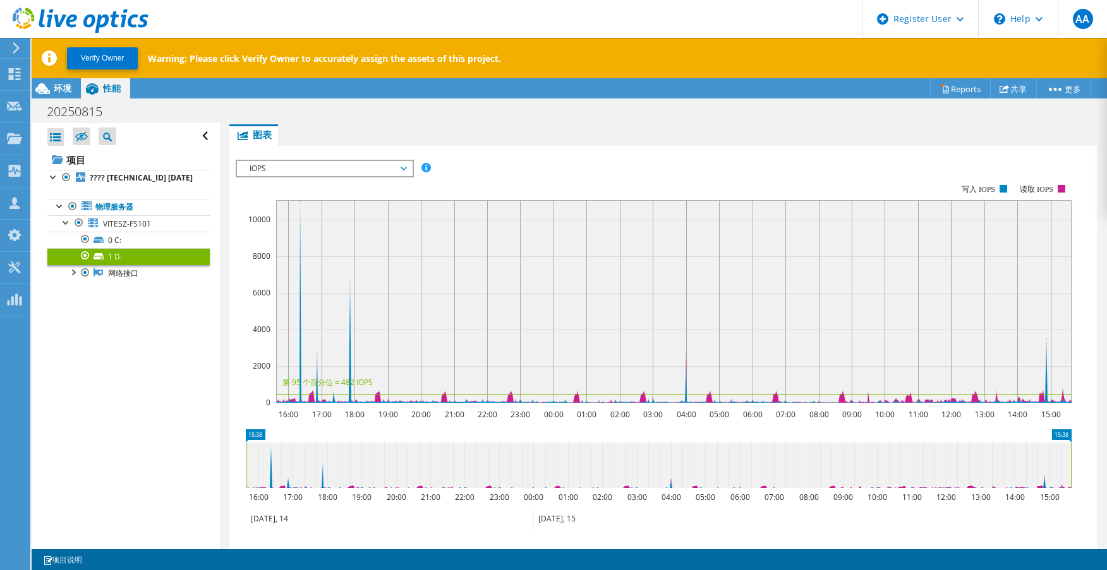
drag, startPoint x: 1040, startPoint y: 361, endPoint x: 1047, endPoint y: 334, distance: 28.2
click at [1047, 334] on rect at bounding box center [673, 301] width 795 height 203
click at [1047, 344] on rect at bounding box center [673, 301] width 795 height 203
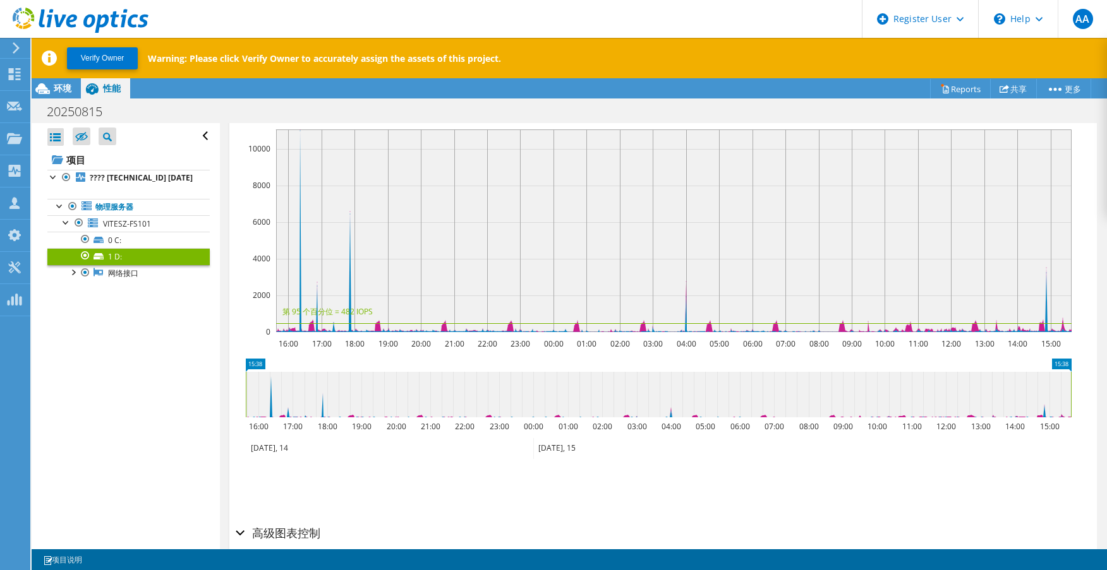
scroll to position [303, 0]
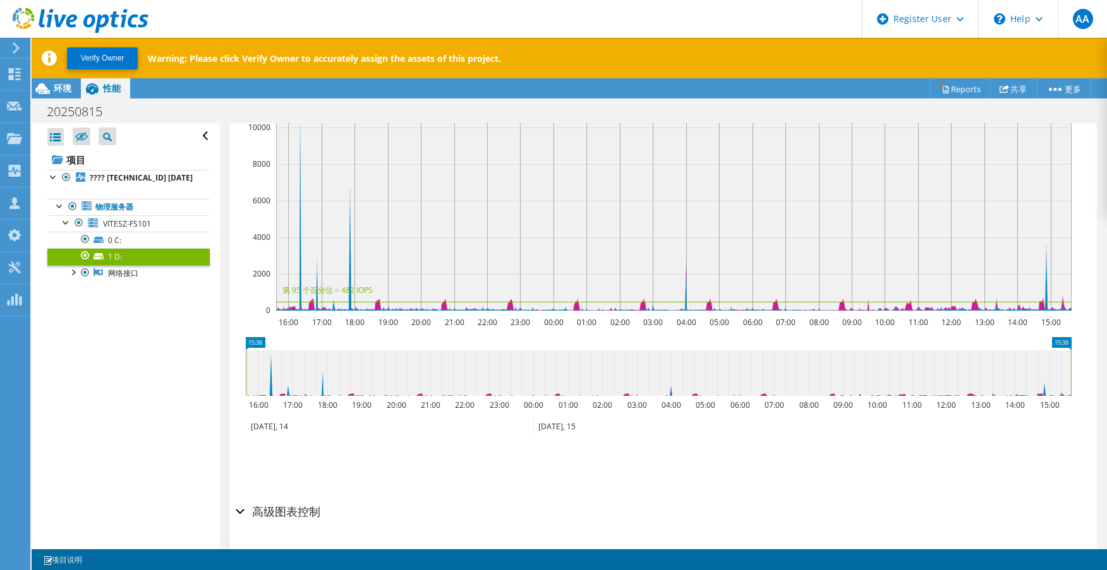
click at [244, 512] on div "高级图表控制" at bounding box center [663, 512] width 855 height 27
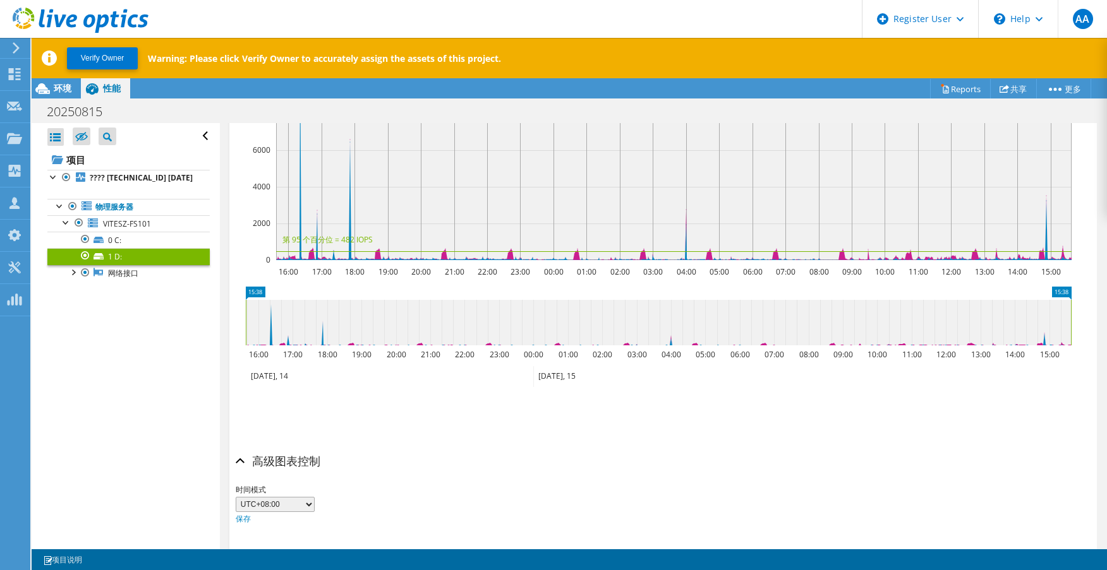
drag, startPoint x: 1052, startPoint y: 244, endPoint x: 688, endPoint y: 244, distance: 363.8
click at [728, 239] on rect at bounding box center [673, 158] width 795 height 203
click at [71, 278] on div at bounding box center [72, 271] width 13 height 13
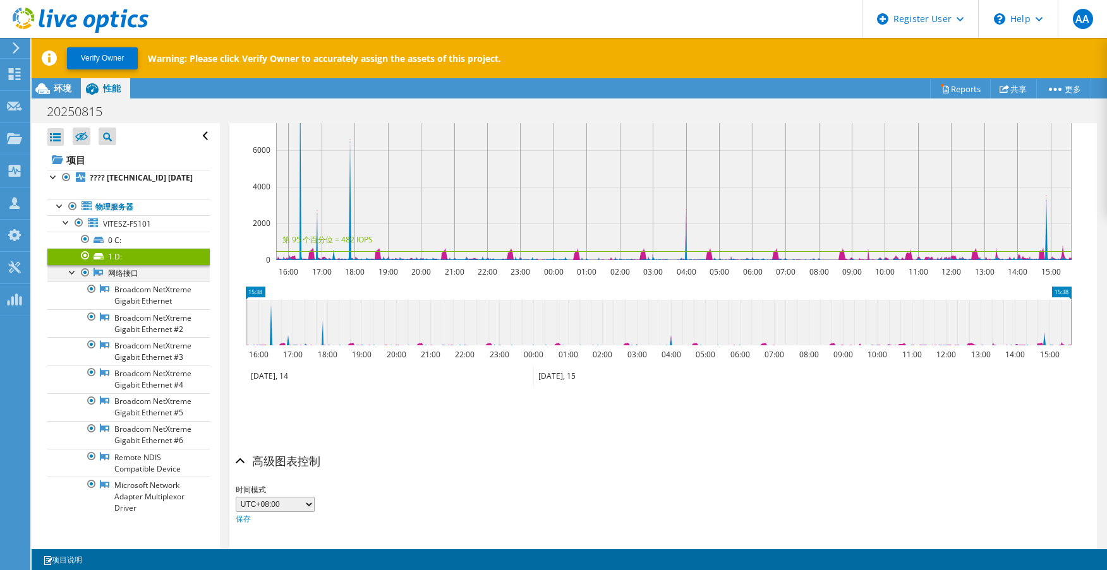
click at [71, 278] on div at bounding box center [72, 271] width 13 height 13
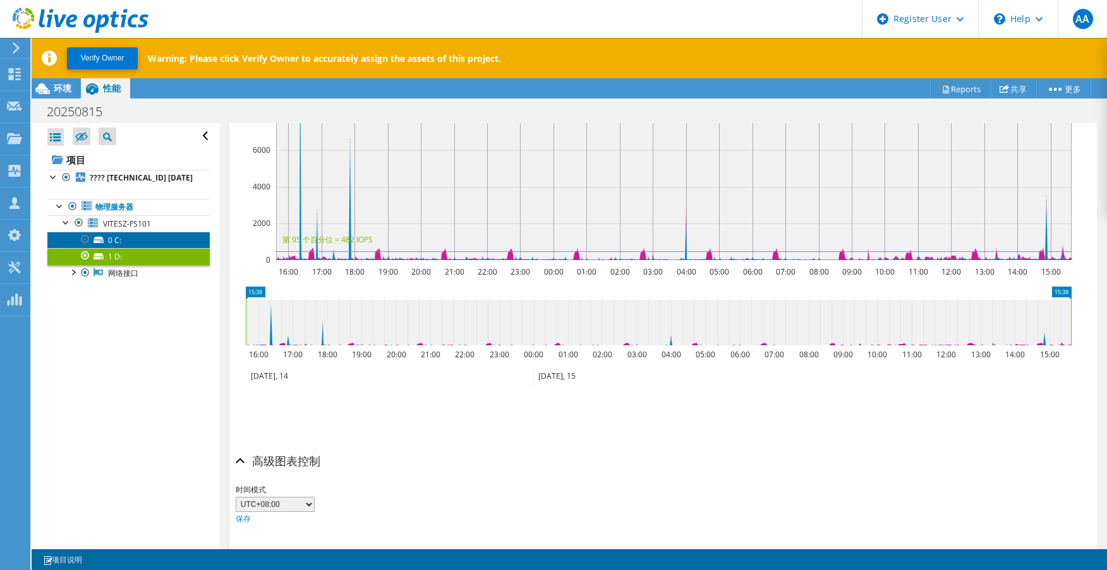
click at [122, 248] on link "0 C:" at bounding box center [128, 240] width 162 height 16
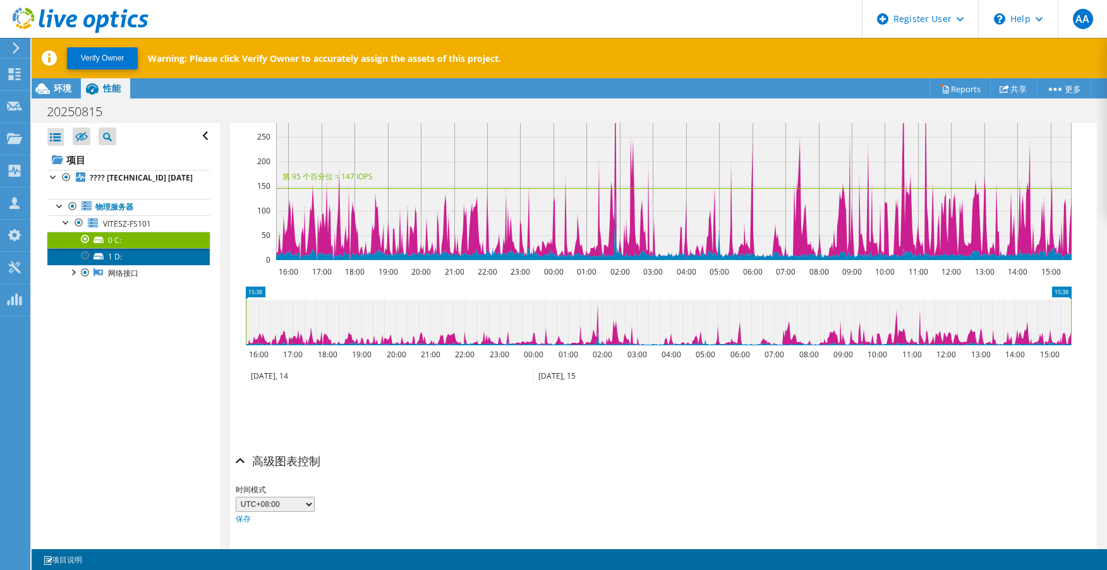
click at [120, 265] on link "1 D:" at bounding box center [128, 256] width 162 height 16
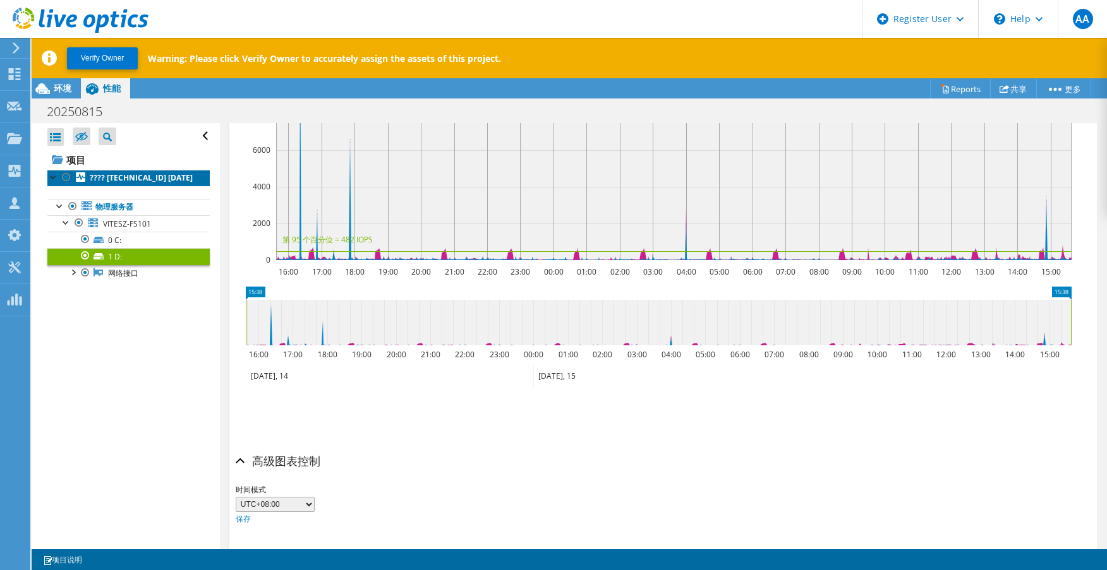
click at [112, 181] on b "???? [TECHNICAL_ID] [DATE]" at bounding box center [141, 177] width 103 height 11
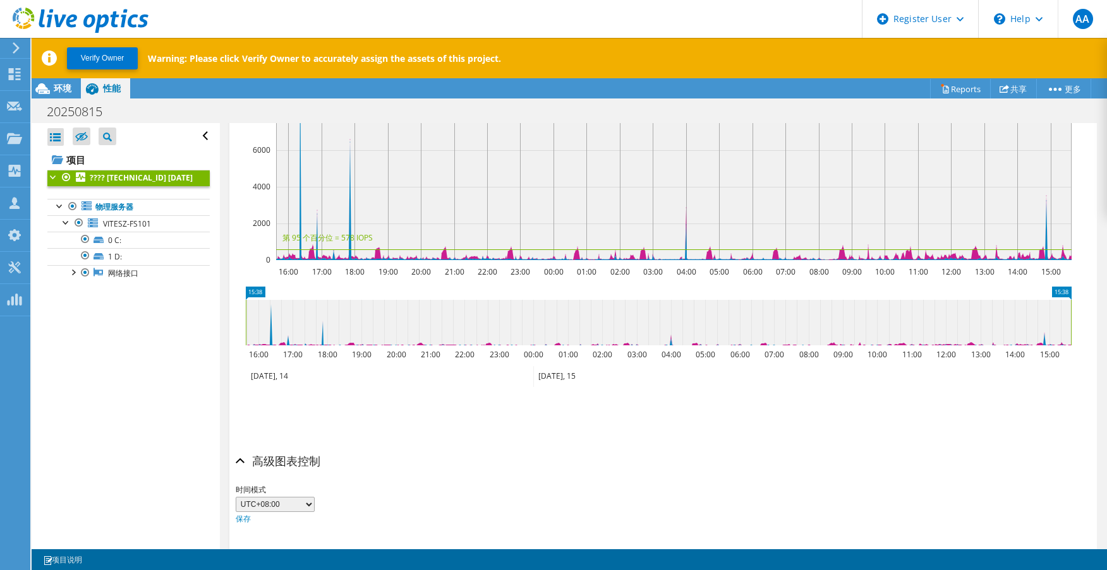
click at [270, 319] on icon at bounding box center [658, 322] width 825 height 45
drag, startPoint x: 604, startPoint y: 349, endPoint x: 620, endPoint y: 349, distance: 16.4
click at [615, 349] on icon "15:38 15:38 16:00 17:00 18:00 19:00 20:00 21:00 22:00 23:00 00:00 01:00 02:00 0…" at bounding box center [658, 337] width 845 height 101
click at [942, 334] on icon at bounding box center [658, 322] width 825 height 45
click at [108, 265] on link "1 D:" at bounding box center [128, 256] width 162 height 16
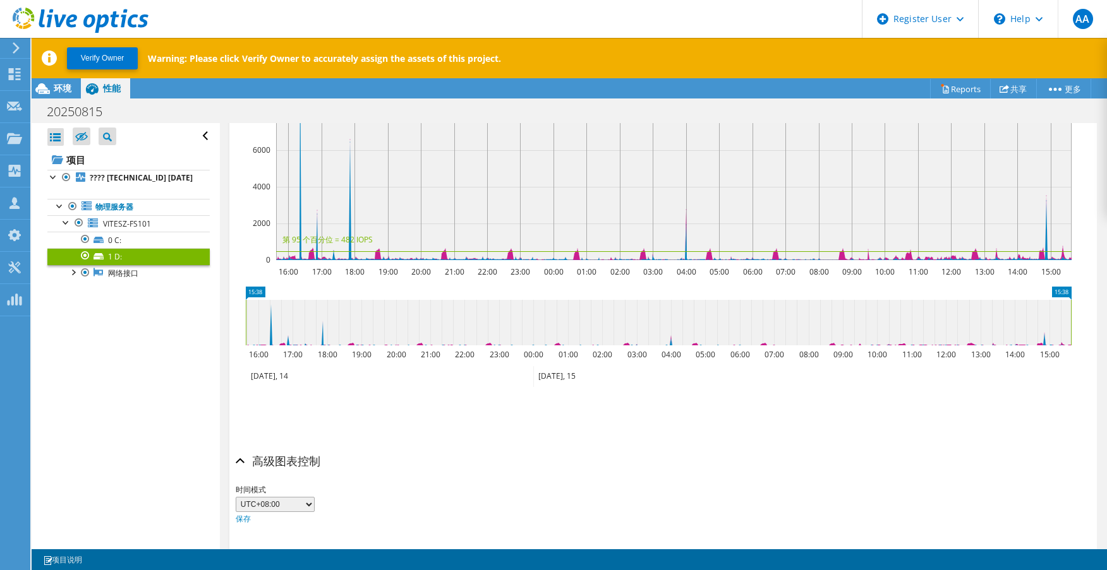
click at [78, 315] on div "全部打开 全部关闭 隐藏未包含节点 项目树筛选器" at bounding box center [126, 354] width 188 height 463
